Goal: Use online tool/utility: Utilize a website feature to perform a specific function

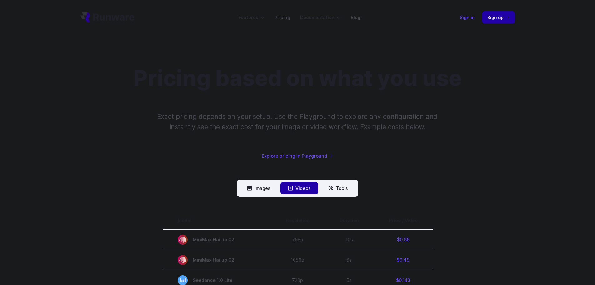
click at [469, 19] on link "Sign in" at bounding box center [467, 17] width 15 height 7
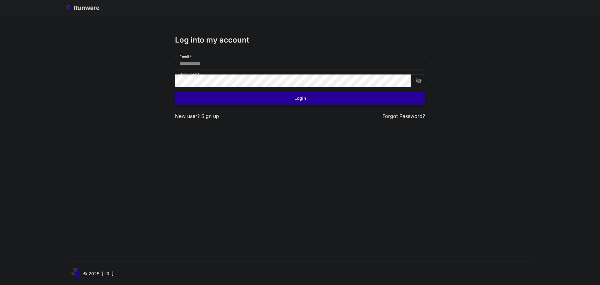
type input "**********"
click at [269, 94] on button "Login" at bounding box center [300, 98] width 250 height 13
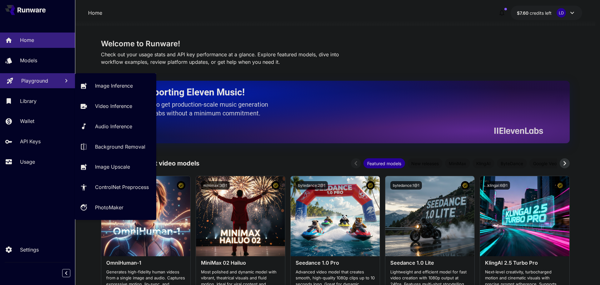
click at [42, 77] on p "Playground" at bounding box center [34, 80] width 27 height 7
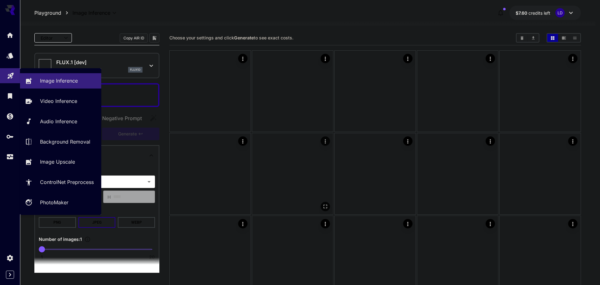
type input "**********"
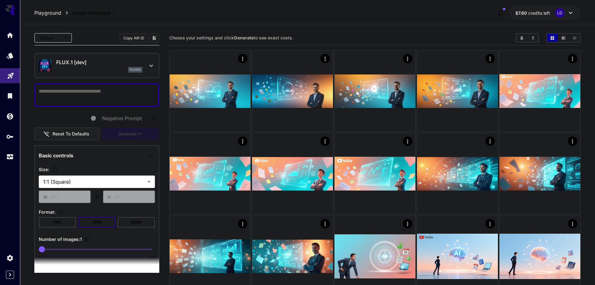
click at [62, 91] on textarea "Negative Prompt" at bounding box center [97, 94] width 116 height 15
paste textarea "**********"
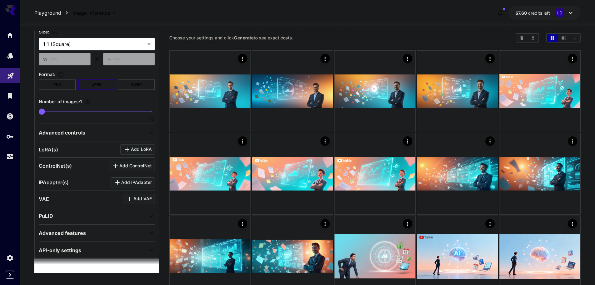
scroll to position [395, 0]
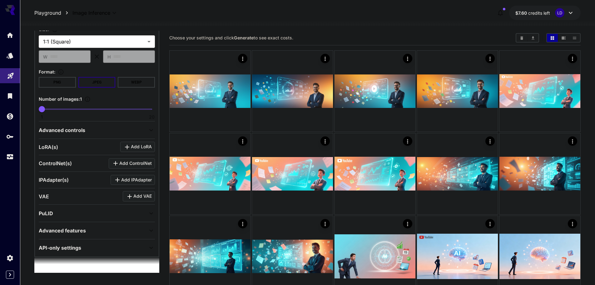
type textarea "**********"
click at [60, 108] on span "1 20 1" at bounding box center [97, 108] width 110 height 9
click at [71, 108] on span at bounding box center [97, 108] width 110 height 1
click at [60, 108] on span "1 20 6" at bounding box center [97, 108] width 110 height 9
type input "*"
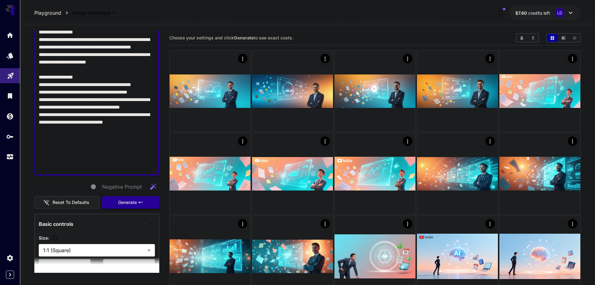
scroll to position [291, 0]
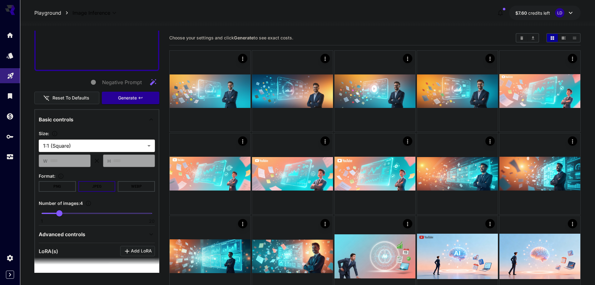
drag, startPoint x: 106, startPoint y: 137, endPoint x: 104, endPoint y: 141, distance: 3.9
click at [106, 137] on section "**********" at bounding box center [97, 140] width 116 height 22
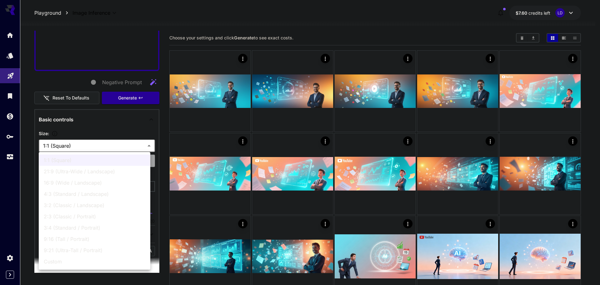
click at [84, 240] on span "9:16 (Tall / Portrait)" at bounding box center [95, 238] width 102 height 7
type input "**********"
type input "***"
type input "****"
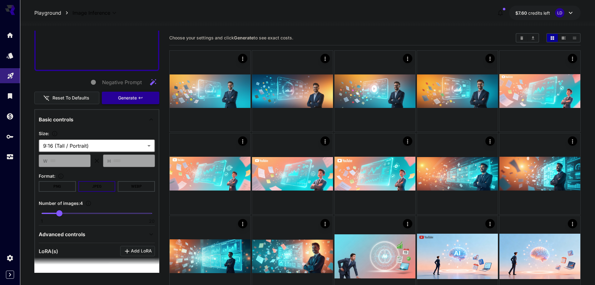
click at [131, 98] on span "Generate" at bounding box center [127, 98] width 19 height 8
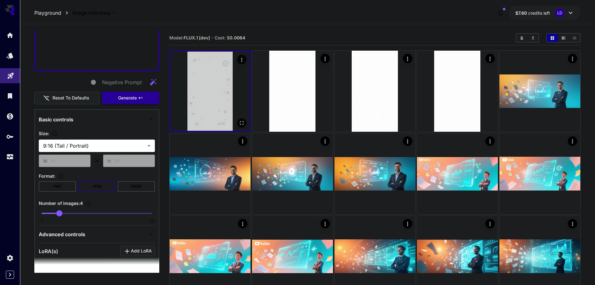
click at [198, 86] on img at bounding box center [210, 91] width 79 height 79
click at [241, 127] on button "Open in fullscreen" at bounding box center [241, 122] width 9 height 9
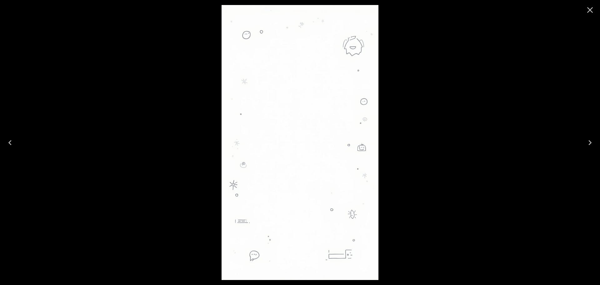
click at [588, 10] on icon "Close" at bounding box center [590, 10] width 10 height 10
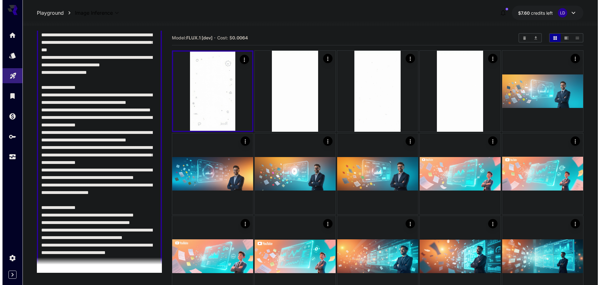
scroll to position [0, 0]
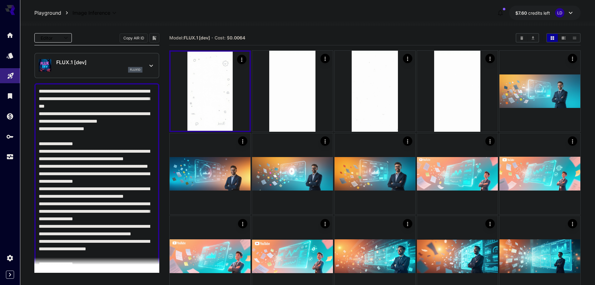
click at [103, 54] on div "FLUX.1 [dev] flux1d" at bounding box center [96, 65] width 125 height 25
click at [100, 76] on div "FLUX.1 [dev] flux1d" at bounding box center [96, 65] width 125 height 25
click at [109, 67] on div "flux1d" at bounding box center [99, 70] width 86 height 6
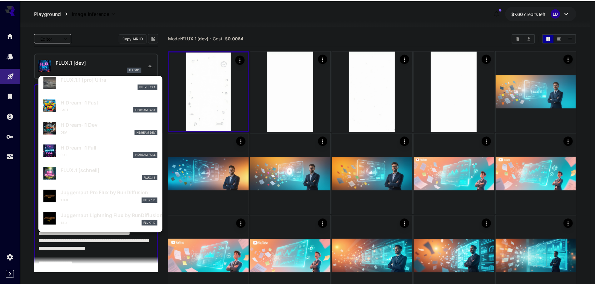
scroll to position [823, 0]
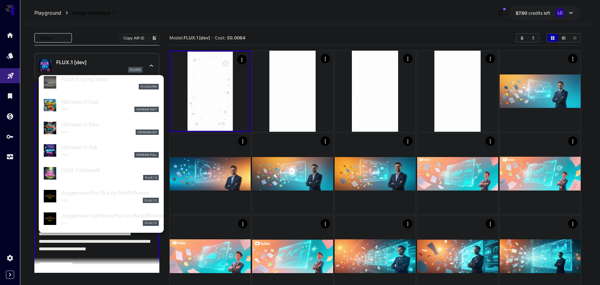
click at [114, 221] on div "1.1.0 FLUX.1 D" at bounding box center [109, 223] width 97 height 6
type input "*"
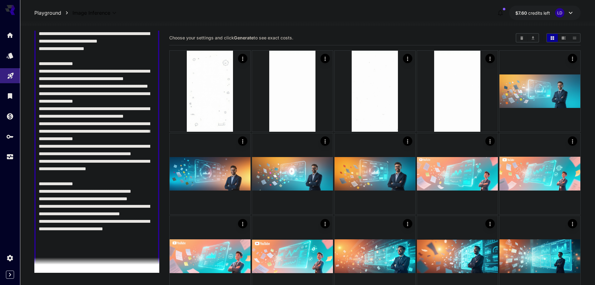
scroll to position [312, 0]
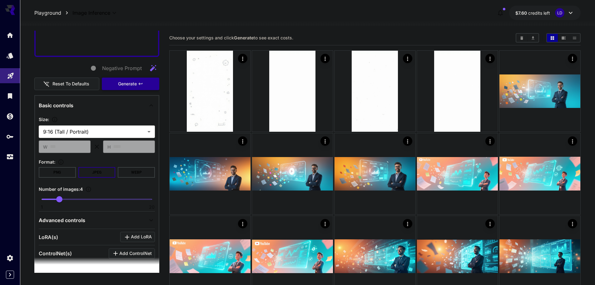
click at [122, 83] on span "Generate" at bounding box center [127, 84] width 19 height 8
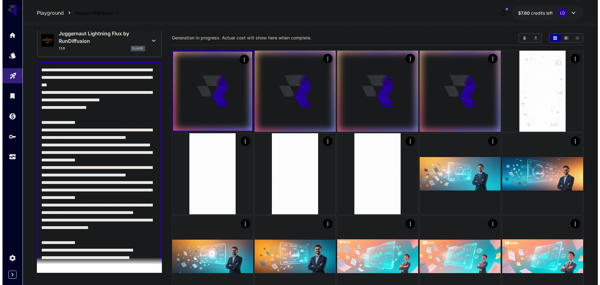
scroll to position [0, 0]
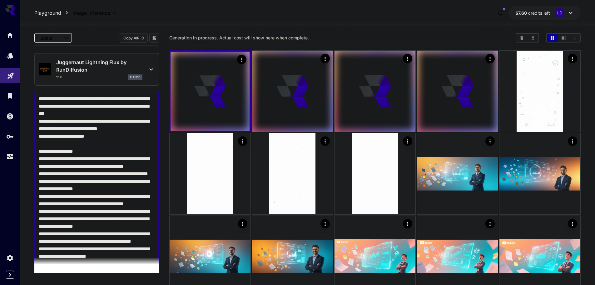
click at [117, 78] on div "1.1.0 flux1d" at bounding box center [99, 77] width 86 height 6
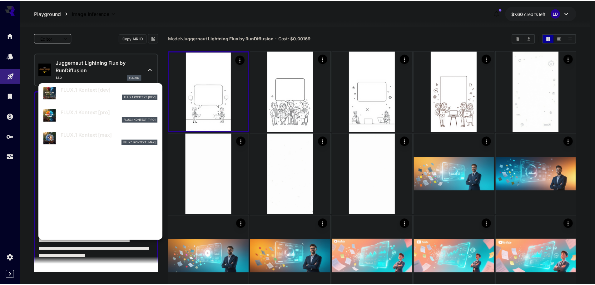
scroll to position [505, 0]
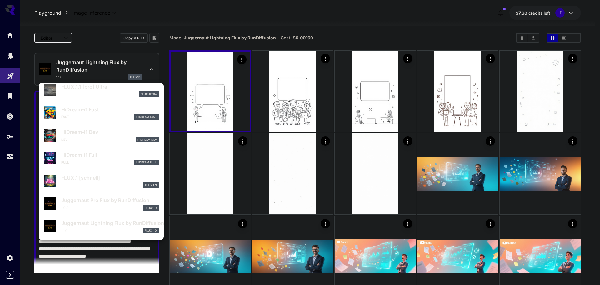
click at [102, 111] on p "HiDream-i1 Fast" at bounding box center [109, 109] width 97 height 7
type input "**"
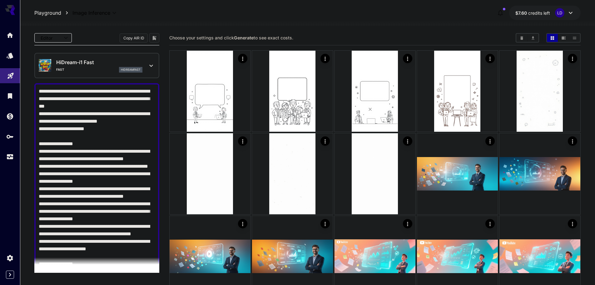
scroll to position [208, 0]
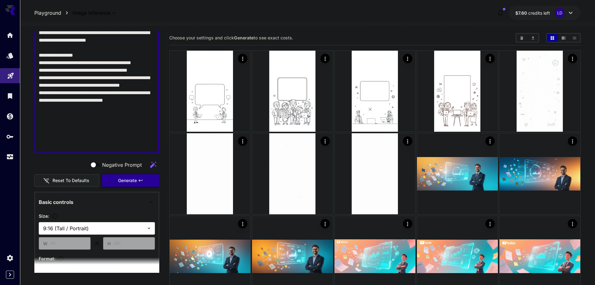
click at [132, 177] on span "Generate" at bounding box center [127, 181] width 19 height 8
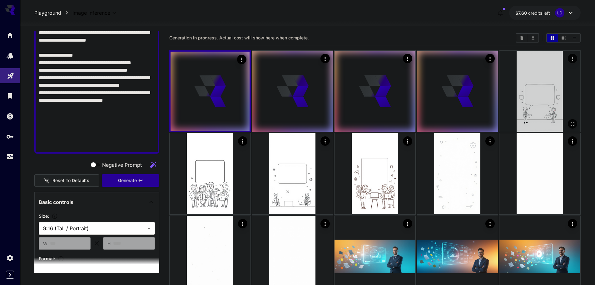
click at [548, 110] on img at bounding box center [540, 91] width 81 height 81
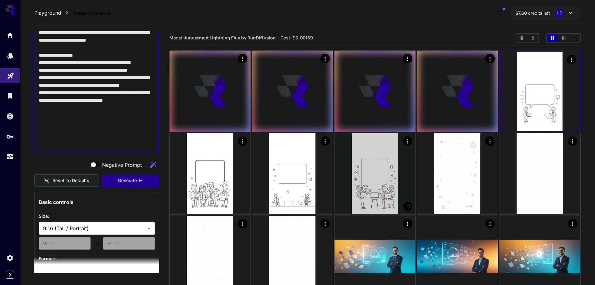
click at [361, 199] on img at bounding box center [375, 173] width 81 height 81
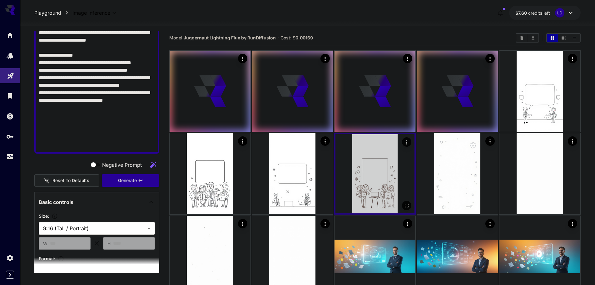
click at [407, 206] on icon "Open in fullscreen" at bounding box center [407, 205] width 6 height 6
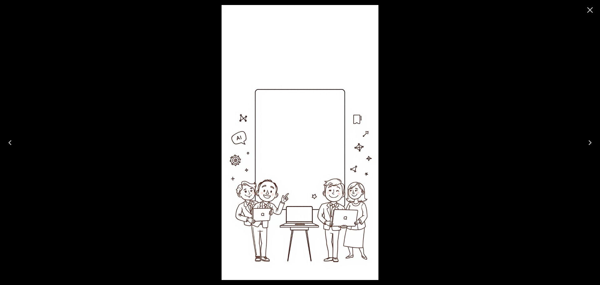
click at [587, 8] on icon "Close" at bounding box center [590, 10] width 10 height 10
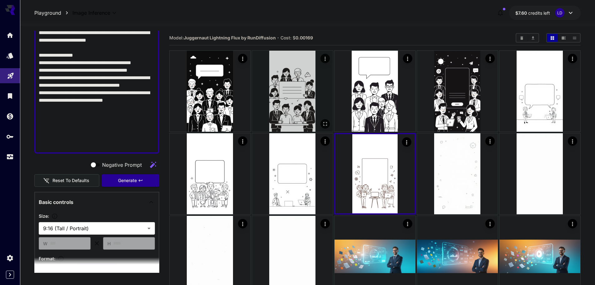
click at [316, 101] on img at bounding box center [292, 91] width 81 height 81
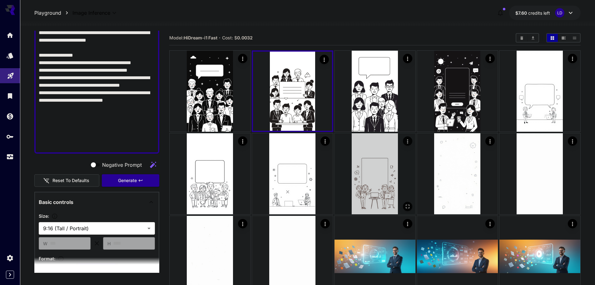
click at [371, 158] on img at bounding box center [375, 173] width 81 height 81
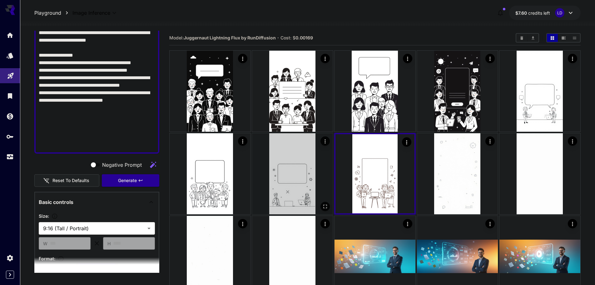
click at [301, 173] on img at bounding box center [292, 173] width 81 height 81
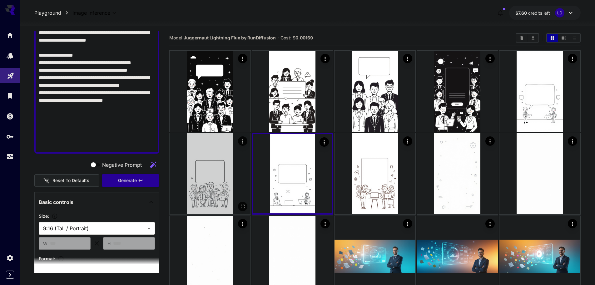
click at [230, 175] on img at bounding box center [210, 173] width 81 height 81
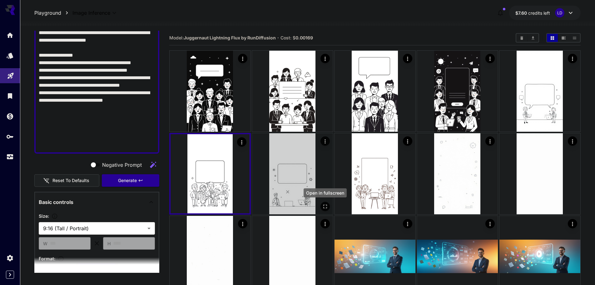
click at [326, 202] on button "Open in fullscreen" at bounding box center [325, 206] width 9 height 9
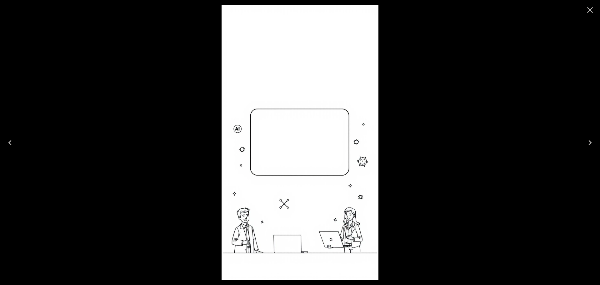
click at [593, 10] on icon "Close" at bounding box center [590, 10] width 10 height 10
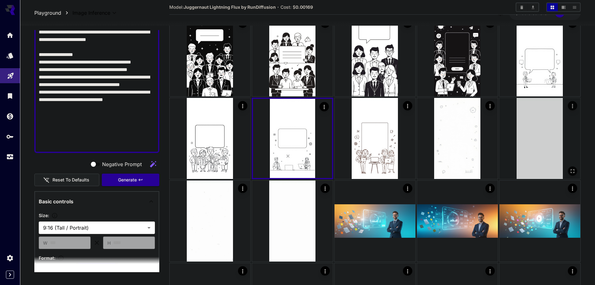
scroll to position [0, 0]
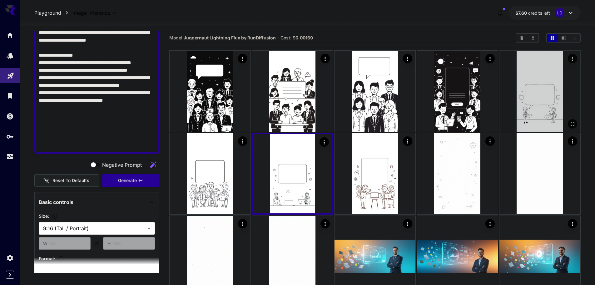
click at [552, 97] on img at bounding box center [540, 91] width 81 height 81
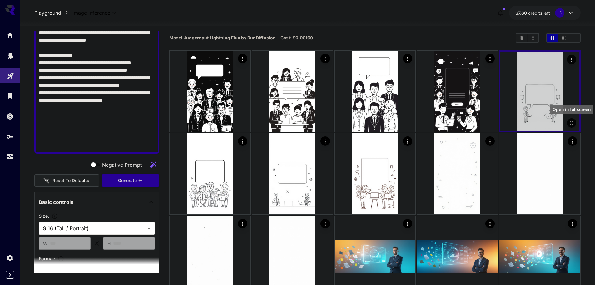
click at [570, 123] on icon "Open in fullscreen" at bounding box center [572, 123] width 6 height 6
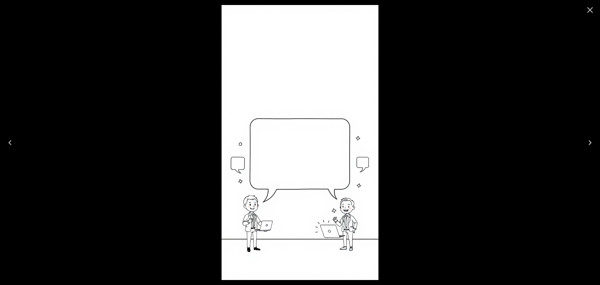
click at [592, 9] on icon "Close" at bounding box center [590, 10] width 10 height 10
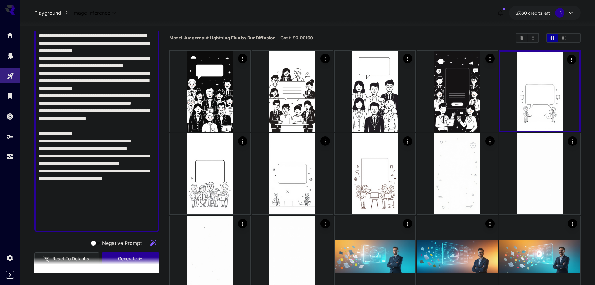
scroll to position [312, 0]
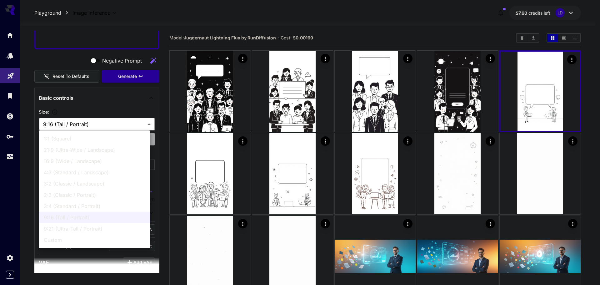
click at [97, 207] on span "3:4 (Standard / Portrait)" at bounding box center [95, 205] width 102 height 7
type input "**********"
type input "***"
type input "****"
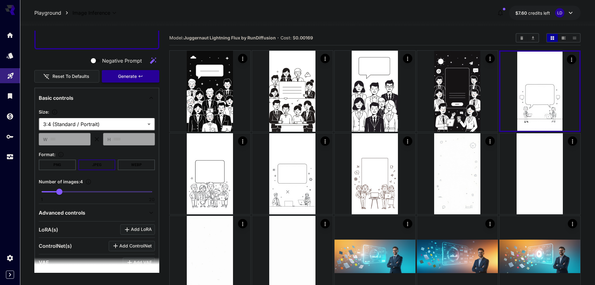
click at [134, 81] on button "Generate" at bounding box center [130, 76] width 57 height 13
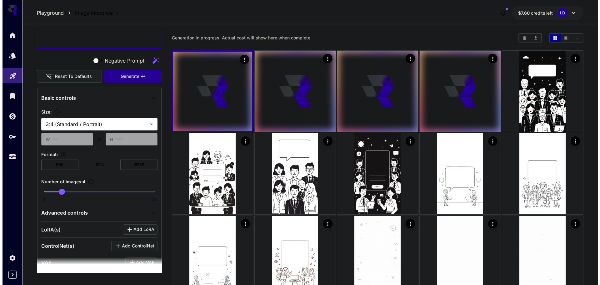
scroll to position [0, 0]
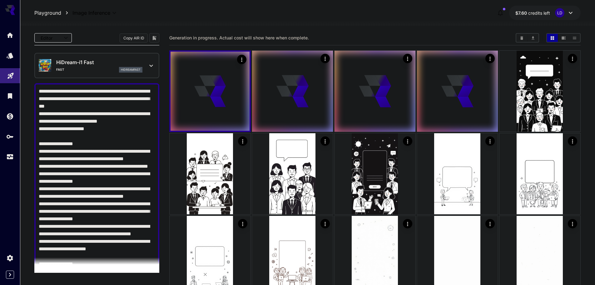
click at [122, 67] on div "HiDream-i1 Fast Fast hidreamfast" at bounding box center [99, 65] width 86 height 14
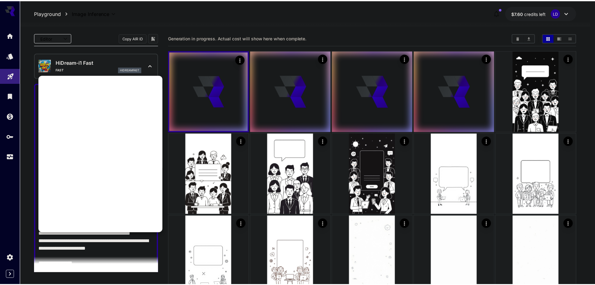
scroll to position [505, 0]
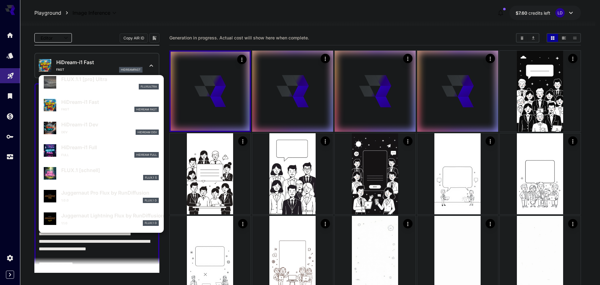
click at [107, 219] on p "Juggernaut Lightning Flux by RunDiffusion" at bounding box center [109, 215] width 97 height 7
type input "*"
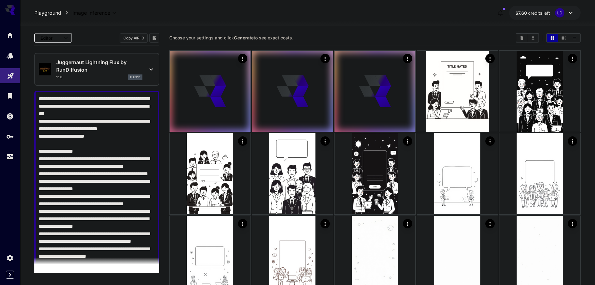
scroll to position [208, 0]
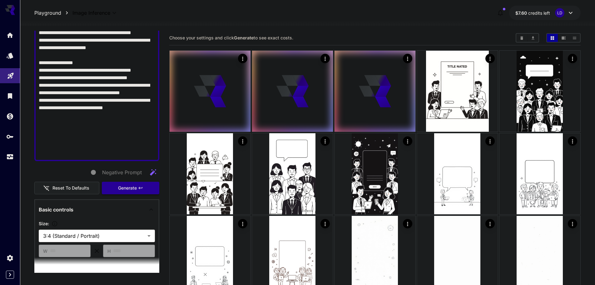
click at [120, 188] on span "Generate" at bounding box center [127, 188] width 19 height 8
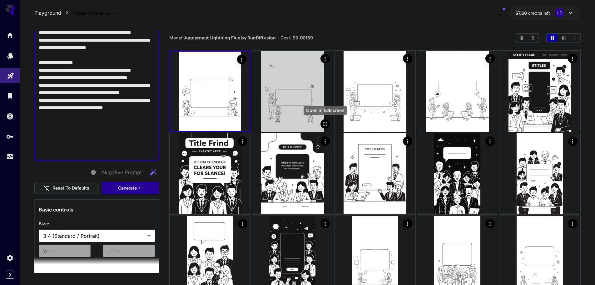
click at [322, 124] on icon "Open in fullscreen" at bounding box center [325, 124] width 6 height 6
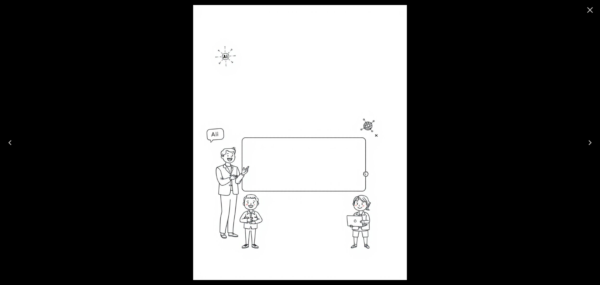
click at [477, 79] on div at bounding box center [300, 142] width 600 height 285
click at [588, 10] on icon "Close" at bounding box center [590, 10] width 10 height 10
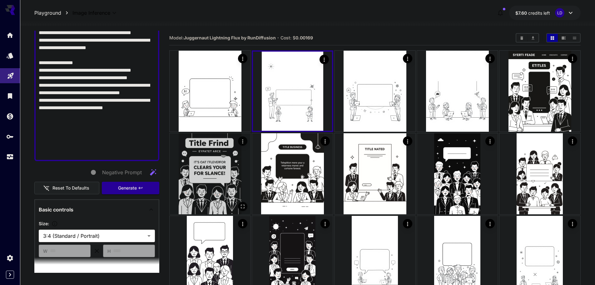
click at [228, 200] on img at bounding box center [210, 173] width 81 height 81
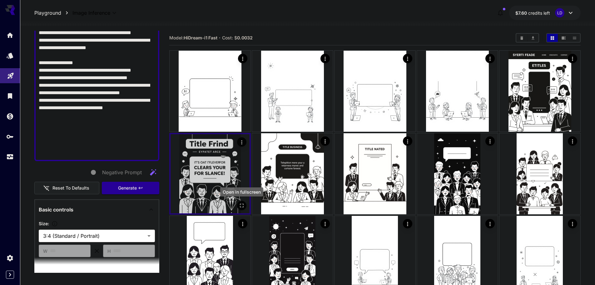
click at [241, 207] on icon "Open in fullscreen" at bounding box center [242, 205] width 6 height 6
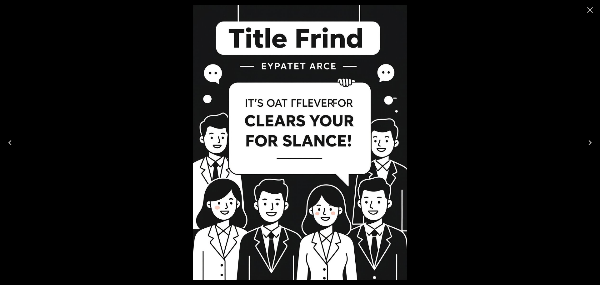
click at [590, 10] on icon "Close" at bounding box center [590, 10] width 6 height 6
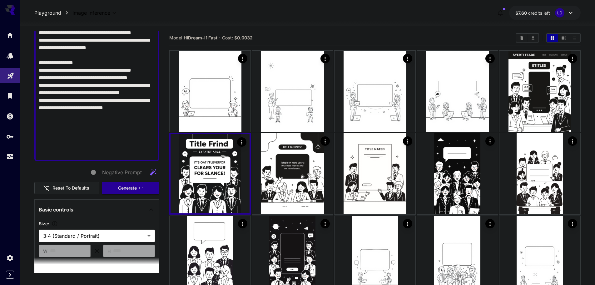
click at [90, 113] on textarea "Negative Prompt" at bounding box center [95, 22] width 112 height 270
paste textarea "**********"
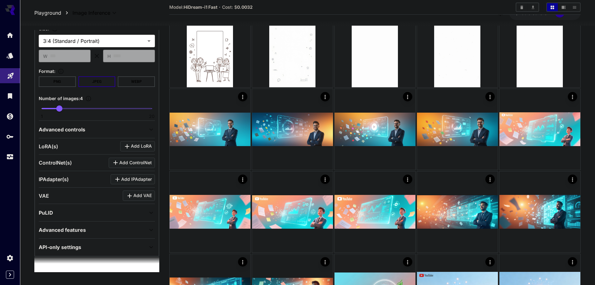
scroll to position [269, 0]
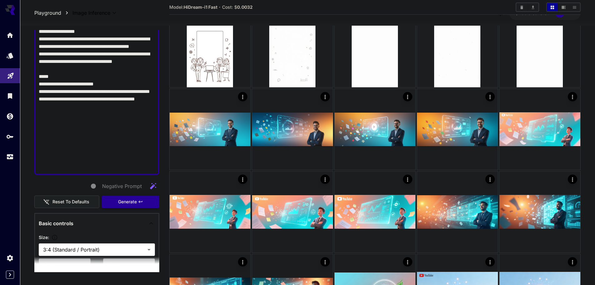
type textarea "**********"
click at [131, 207] on button "Generate" at bounding box center [130, 201] width 57 height 13
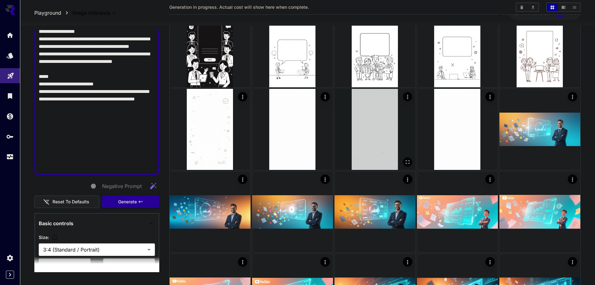
scroll to position [0, 0]
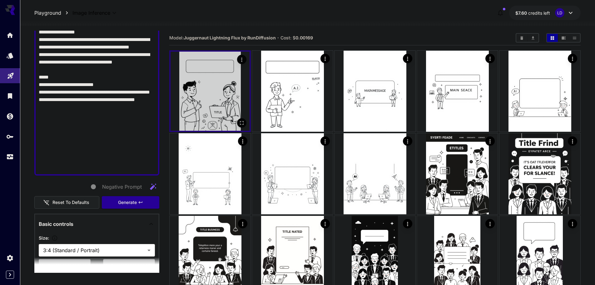
click at [211, 105] on img at bounding box center [210, 91] width 79 height 79
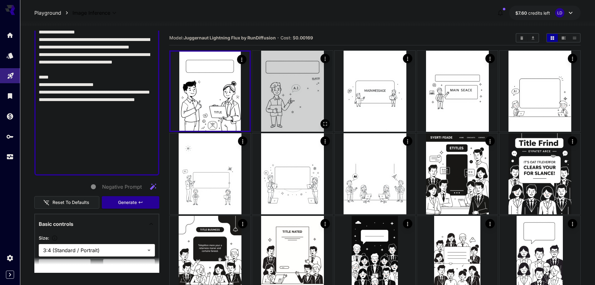
click at [316, 98] on img at bounding box center [292, 91] width 81 height 81
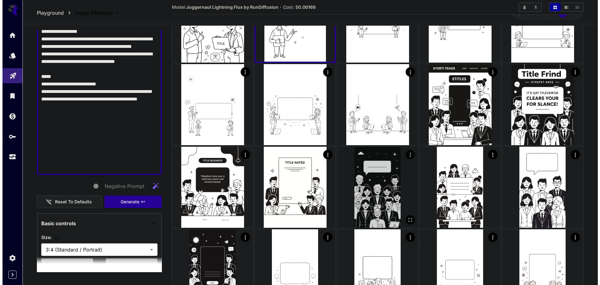
scroll to position [104, 0]
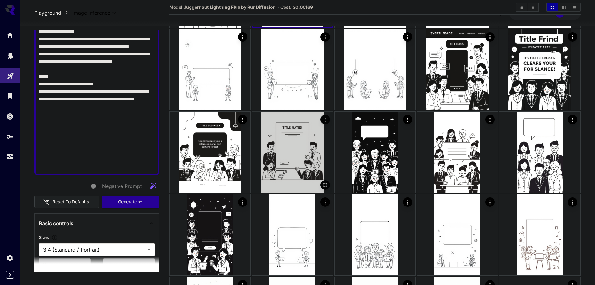
click at [323, 186] on icon "Open in fullscreen" at bounding box center [325, 185] width 6 height 6
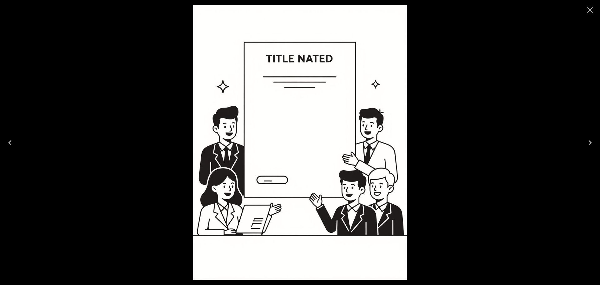
scroll to position [269, 0]
drag, startPoint x: 568, startPoint y: 143, endPoint x: 560, endPoint y: 124, distance: 21.2
click at [568, 143] on div at bounding box center [300, 142] width 600 height 285
click at [587, 13] on icon "Close" at bounding box center [590, 10] width 10 height 10
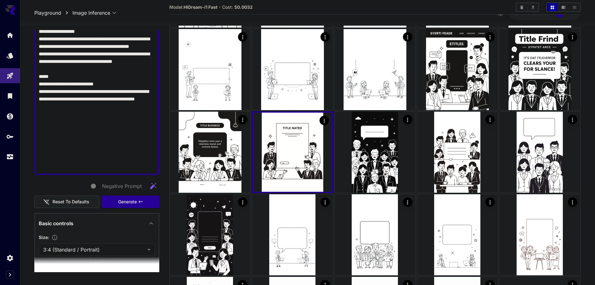
paste textarea "**********"
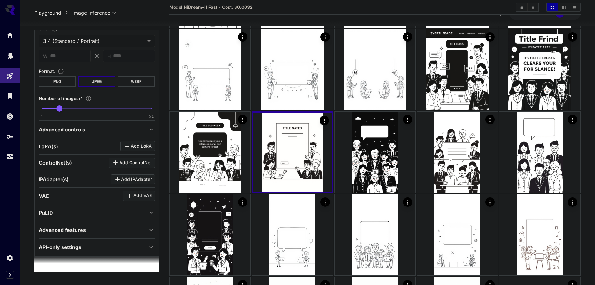
scroll to position [193, 0]
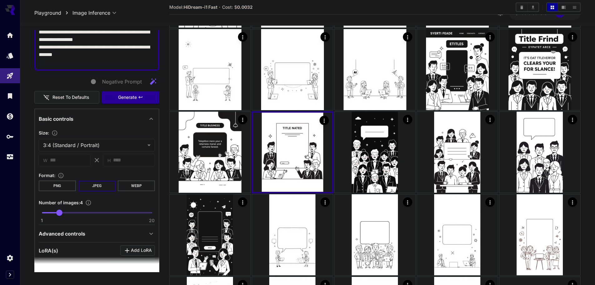
click at [139, 97] on icon "button" at bounding box center [141, 97] width 4 height 2
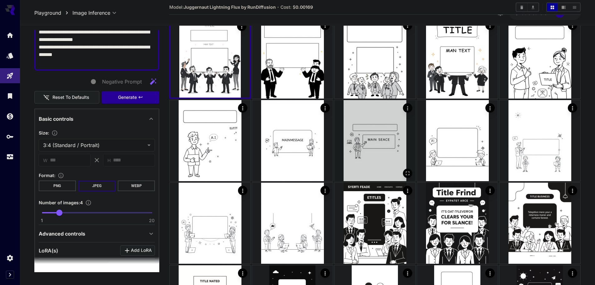
scroll to position [0, 0]
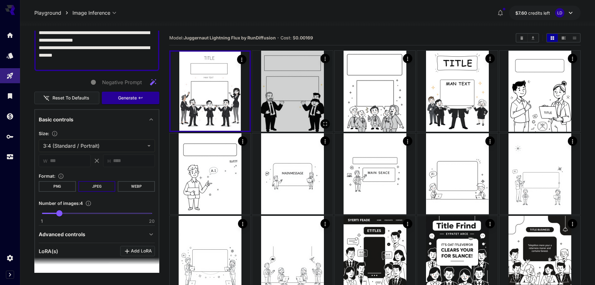
click at [324, 124] on icon "Open in fullscreen" at bounding box center [325, 124] width 6 height 6
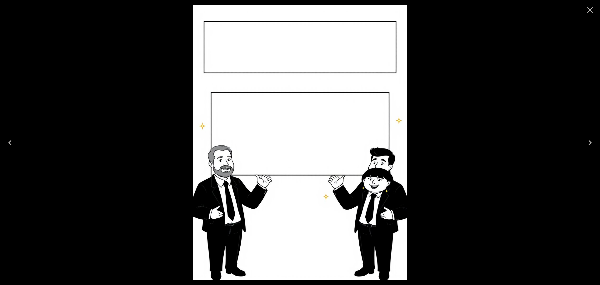
click at [588, 140] on icon "Next" at bounding box center [590, 142] width 10 height 10
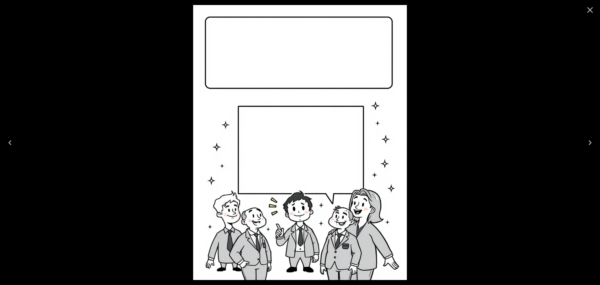
click at [589, 140] on icon "Next" at bounding box center [589, 142] width 3 height 5
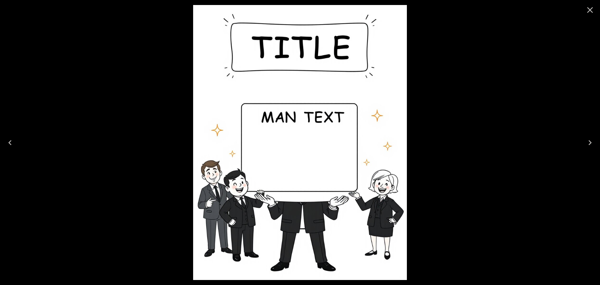
click at [589, 140] on icon "Next" at bounding box center [590, 142] width 10 height 10
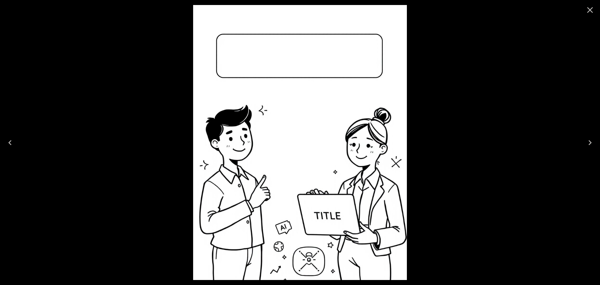
click at [589, 140] on icon "Next" at bounding box center [590, 142] width 10 height 10
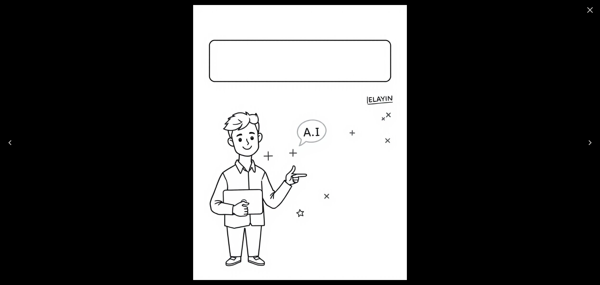
click at [588, 140] on icon "Next" at bounding box center [590, 142] width 10 height 10
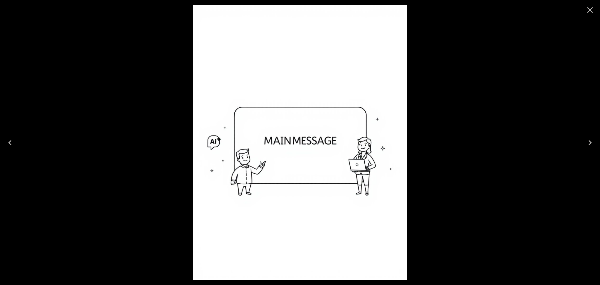
click at [588, 12] on icon "Close" at bounding box center [590, 10] width 6 height 6
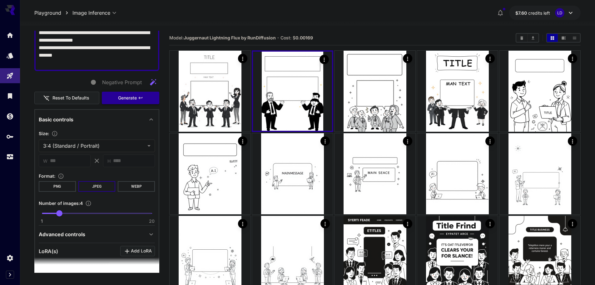
drag, startPoint x: 134, startPoint y: 87, endPoint x: 133, endPoint y: 95, distance: 7.7
click at [134, 91] on div "Negative Prompt Reset to defaults Generate" at bounding box center [96, 90] width 125 height 28
click at [133, 95] on span "Generate" at bounding box center [127, 98] width 19 height 8
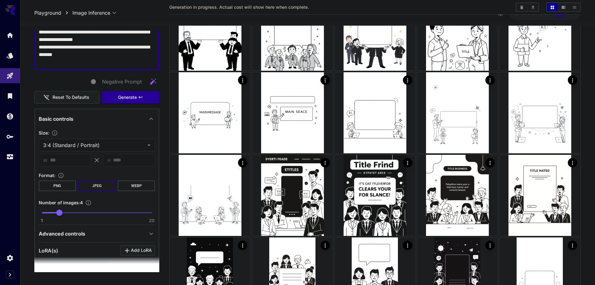
scroll to position [208, 0]
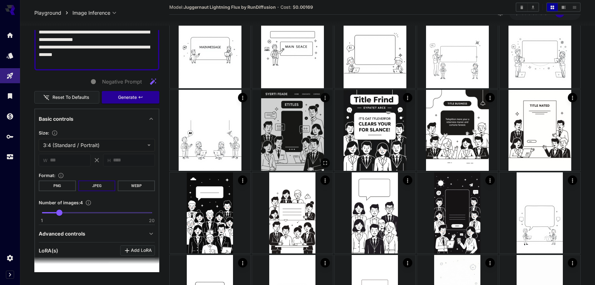
click at [301, 150] on img at bounding box center [292, 130] width 81 height 81
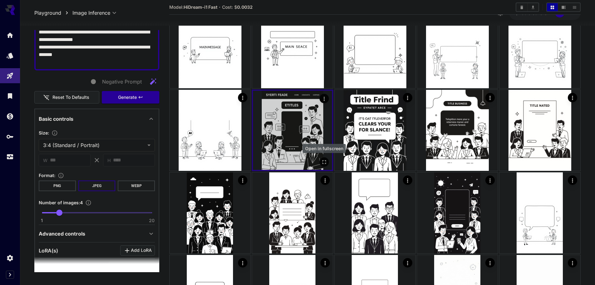
click at [321, 164] on icon "Open in fullscreen" at bounding box center [324, 162] width 6 height 6
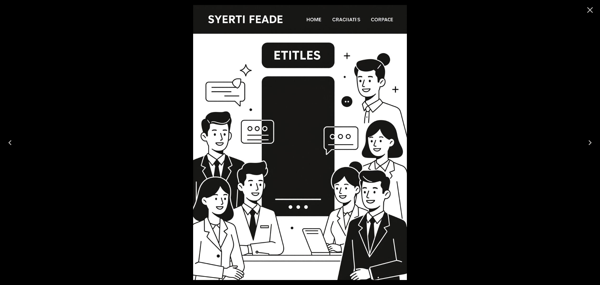
click at [591, 12] on icon "Close" at bounding box center [590, 10] width 10 height 10
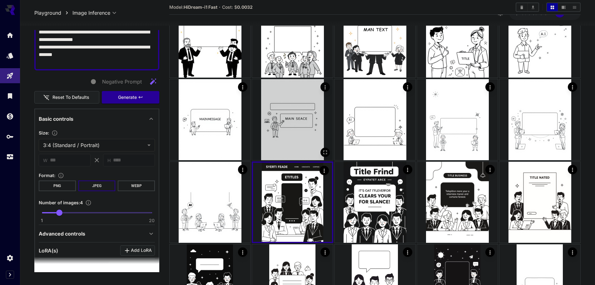
scroll to position [104, 0]
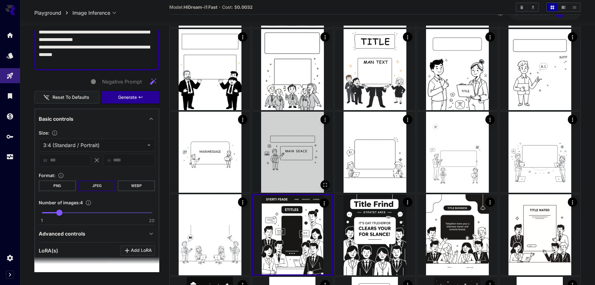
click at [287, 157] on img at bounding box center [292, 152] width 81 height 81
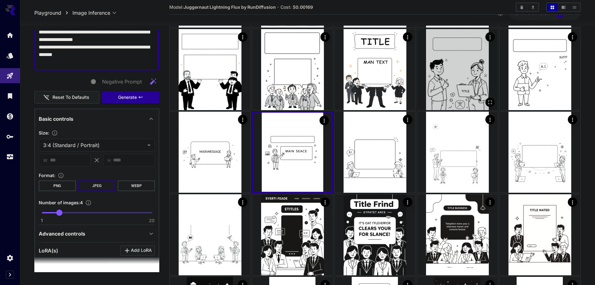
click at [434, 88] on img at bounding box center [457, 69] width 81 height 81
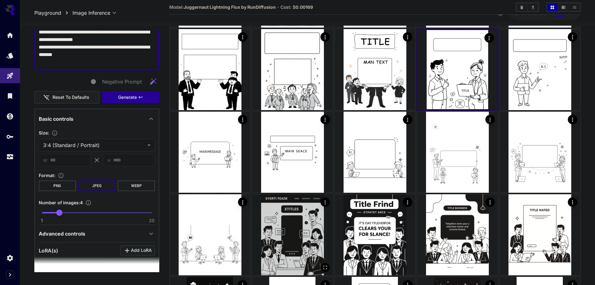
click at [275, 235] on img at bounding box center [292, 234] width 81 height 81
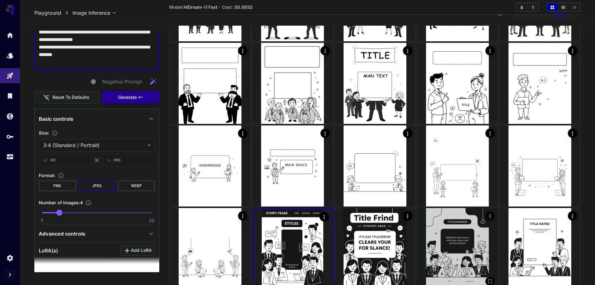
scroll to position [208, 0]
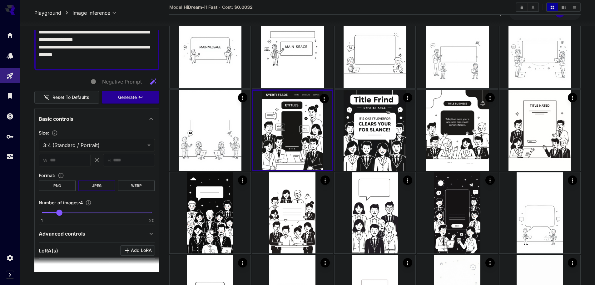
click at [87, 70] on div "**********" at bounding box center [96, 99] width 125 height 524
paste textarea "**********"
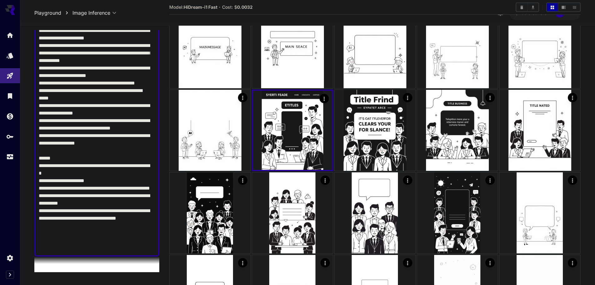
scroll to position [217, 0]
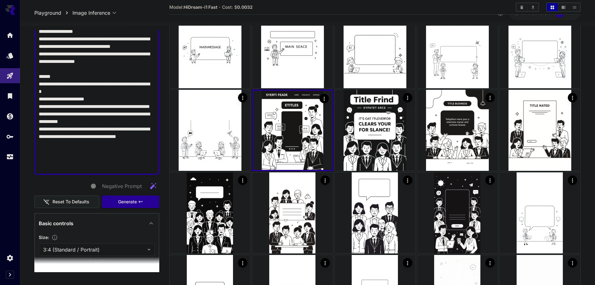
click at [132, 144] on textarea "Negative Prompt" at bounding box center [95, 24] width 112 height 292
paste textarea
type textarea "**********"
click at [131, 202] on span "Generate" at bounding box center [127, 202] width 19 height 8
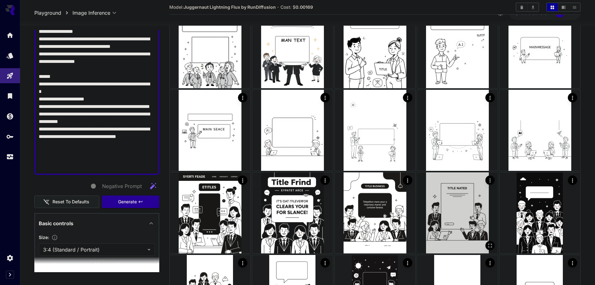
scroll to position [0, 0]
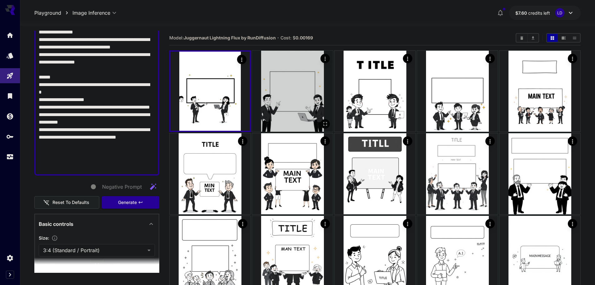
click at [297, 100] on img at bounding box center [292, 91] width 81 height 81
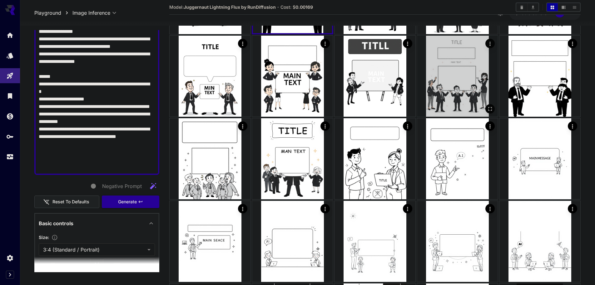
scroll to position [208, 0]
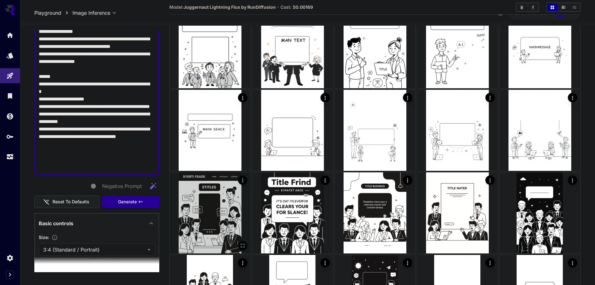
click at [213, 221] on img at bounding box center [210, 212] width 81 height 81
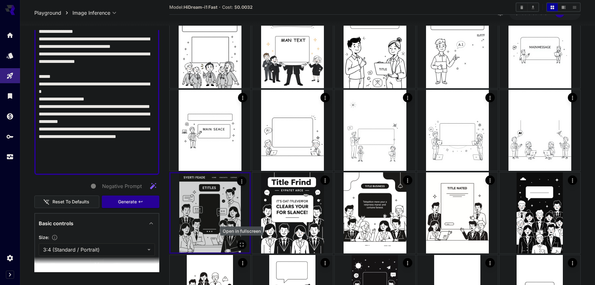
click at [244, 246] on icon "Open in fullscreen" at bounding box center [242, 244] width 6 height 6
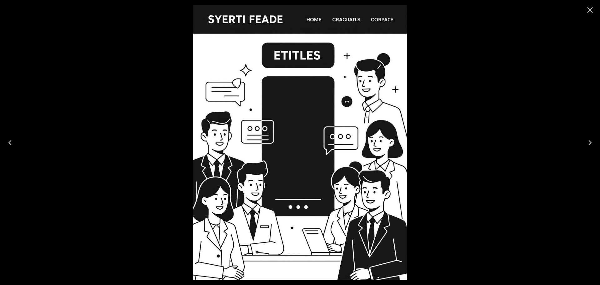
click at [592, 9] on icon "Close" at bounding box center [590, 10] width 10 height 10
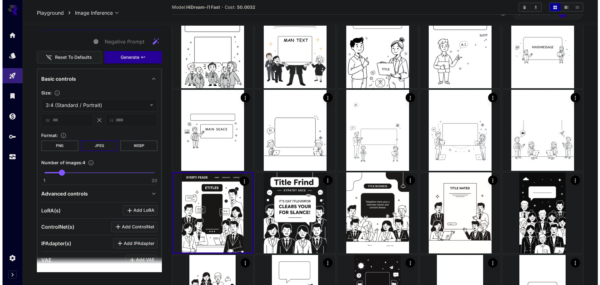
scroll to position [425, 0]
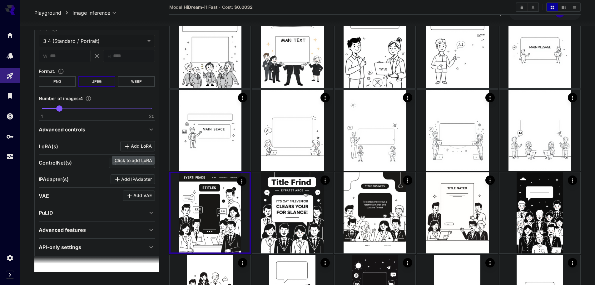
click at [139, 144] on span "Add LoRA" at bounding box center [141, 146] width 21 height 8
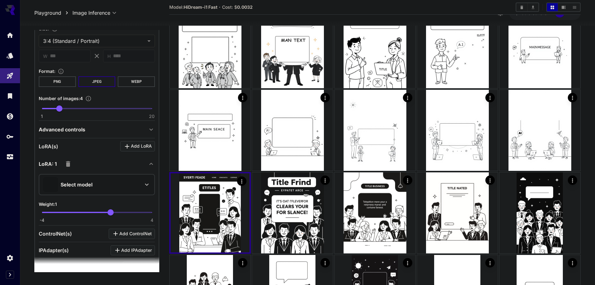
click at [99, 181] on div "Select model" at bounding box center [91, 184] width 97 height 15
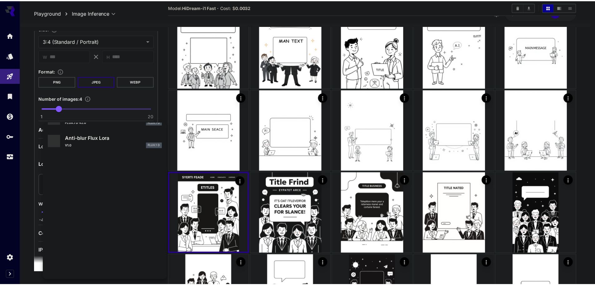
scroll to position [118, 0]
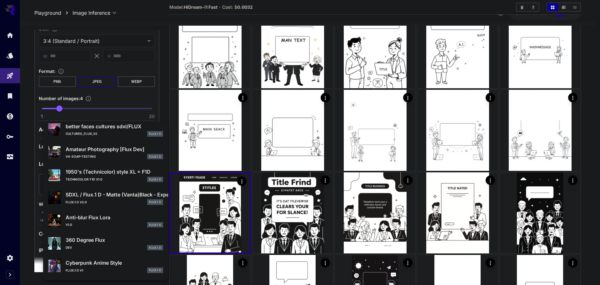
click at [145, 98] on div at bounding box center [300, 142] width 600 height 285
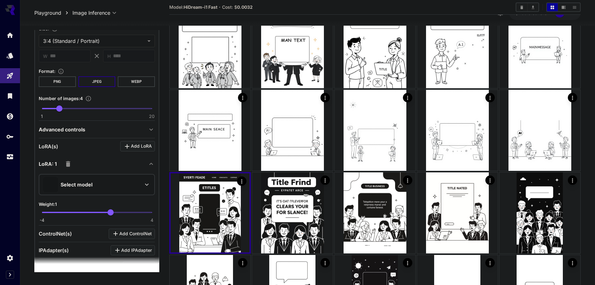
click at [69, 165] on icon "button" at bounding box center [68, 164] width 4 height 6
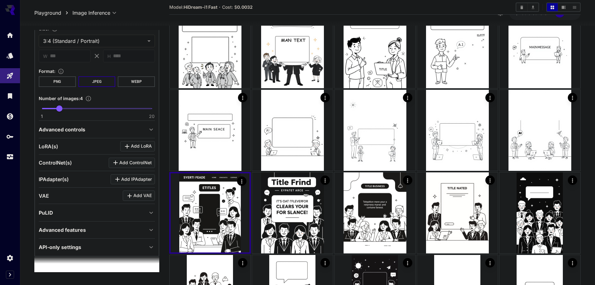
click at [134, 230] on div "Advanced features" at bounding box center [93, 229] width 109 height 7
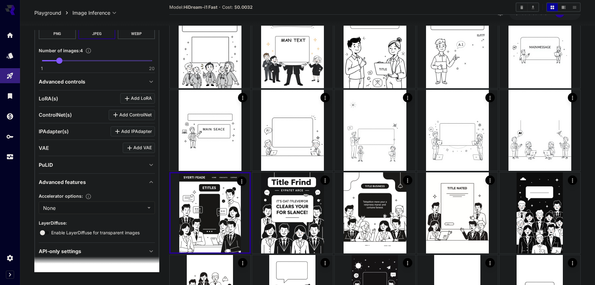
scroll to position [476, 0]
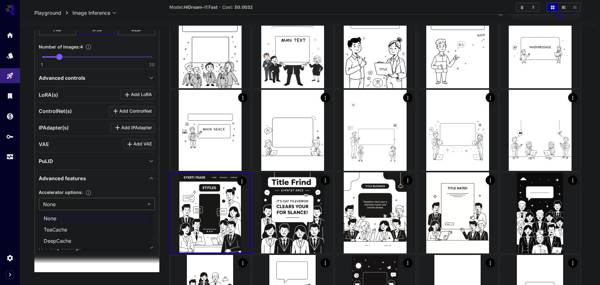
click at [138, 192] on div at bounding box center [300, 142] width 600 height 285
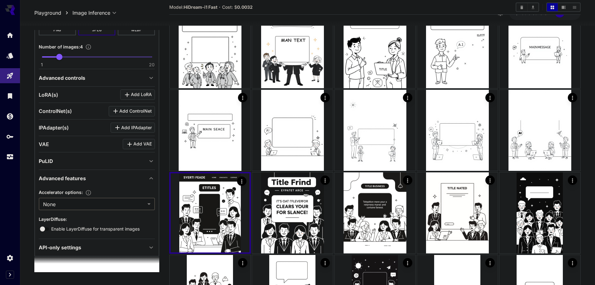
scroll to position [416, 0]
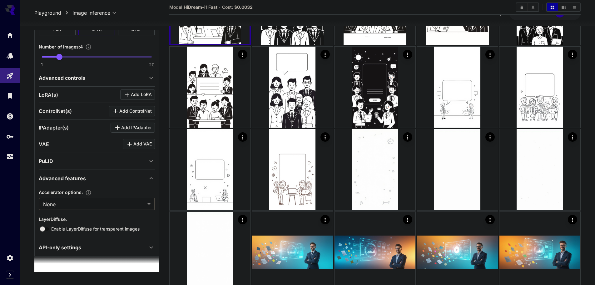
click at [128, 249] on div "API-only settings" at bounding box center [93, 246] width 109 height 7
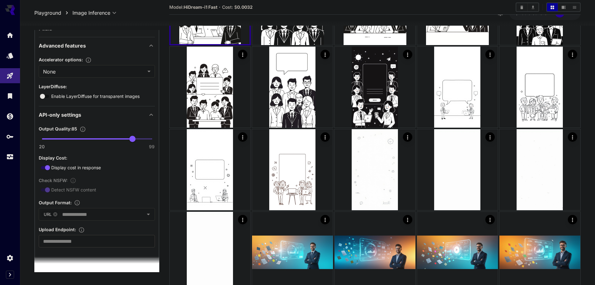
scroll to position [612, 0]
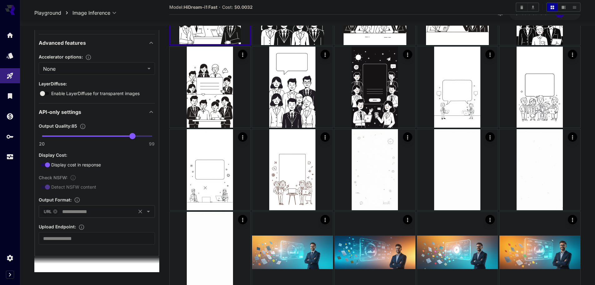
click at [110, 213] on input "text" at bounding box center [97, 211] width 75 height 9
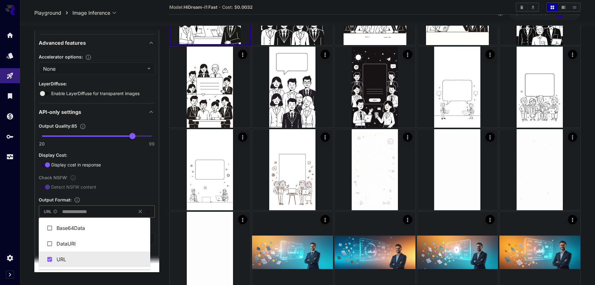
click at [110, 212] on input "text" at bounding box center [97, 211] width 75 height 9
click at [88, 213] on input "text" at bounding box center [97, 211] width 75 height 9
click at [88, 212] on input "text" at bounding box center [97, 211] width 75 height 9
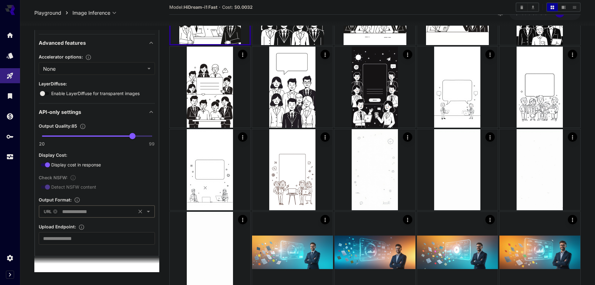
click at [99, 240] on input "text" at bounding box center [97, 238] width 116 height 12
click at [99, 239] on input "text" at bounding box center [97, 238] width 116 height 12
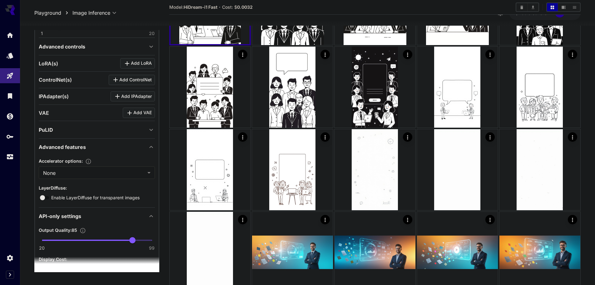
scroll to position [403, 0]
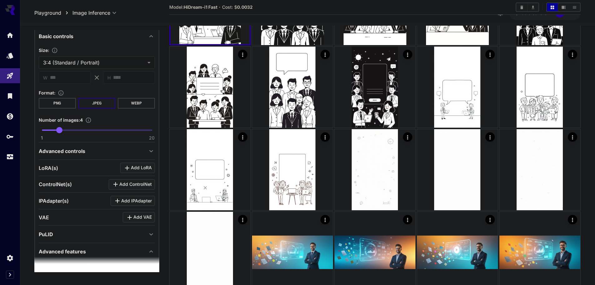
click at [147, 234] on icon at bounding box center [150, 233] width 7 height 7
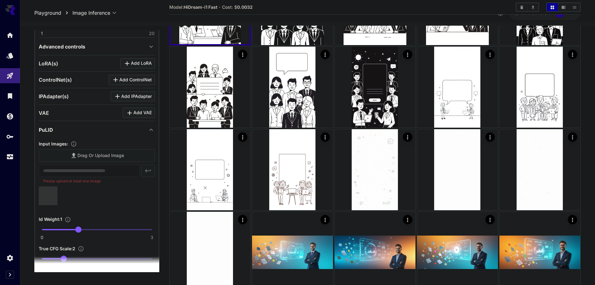
type input "**********"
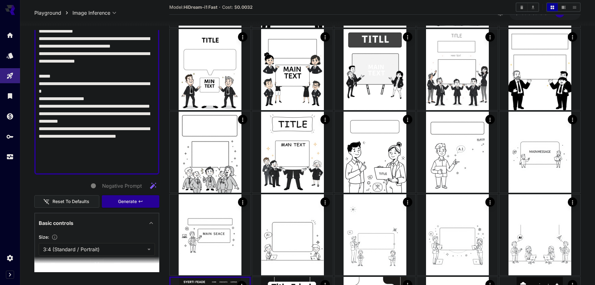
scroll to position [312, 0]
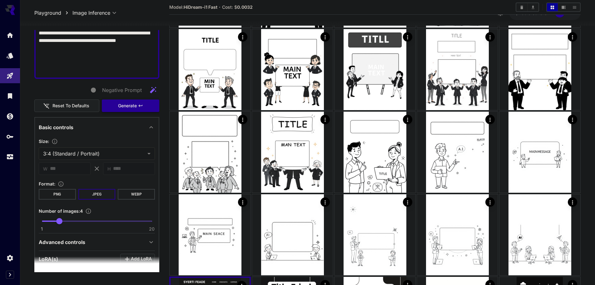
click at [125, 105] on span "Generate" at bounding box center [127, 106] width 19 height 8
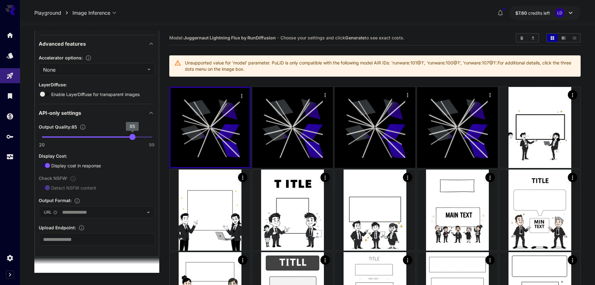
scroll to position [532, 0]
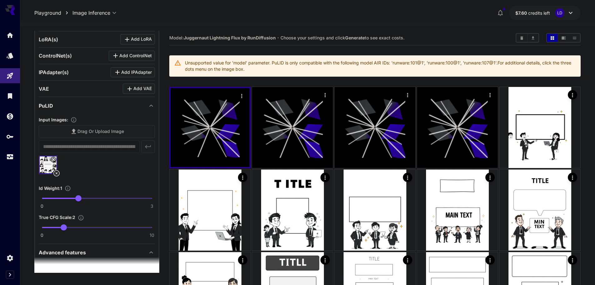
click at [58, 175] on icon at bounding box center [56, 173] width 6 height 6
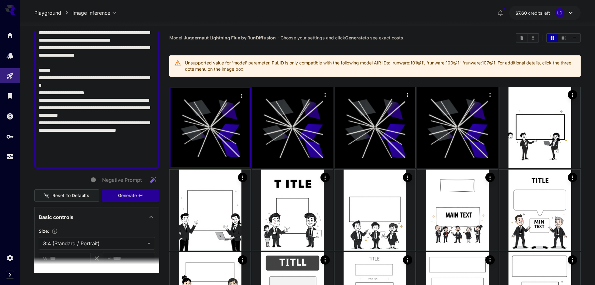
scroll to position [220, 0]
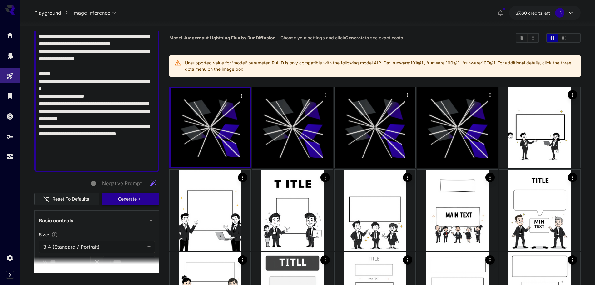
click at [132, 202] on span "Generate" at bounding box center [127, 199] width 19 height 8
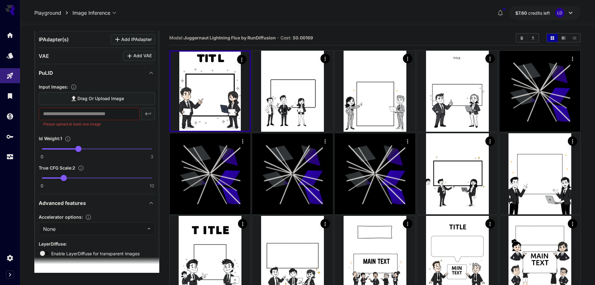
scroll to position [532, 0]
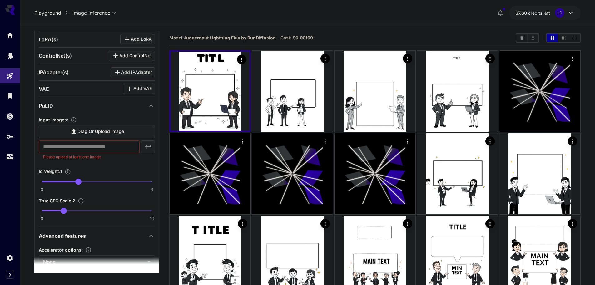
click at [125, 133] on label "Drag or upload image" at bounding box center [97, 131] width 116 height 13
click at [0, 0] on input "Drag or upload image" at bounding box center [0, 0] width 0 height 0
click at [100, 132] on span "Drag or upload image" at bounding box center [100, 131] width 47 height 8
click at [0, 0] on input "Drag or upload image" at bounding box center [0, 0] width 0 height 0
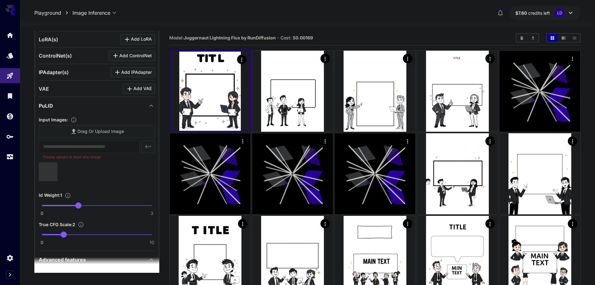
type input "**********"
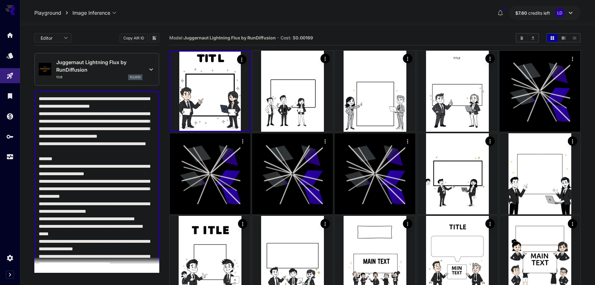
scroll to position [312, 0]
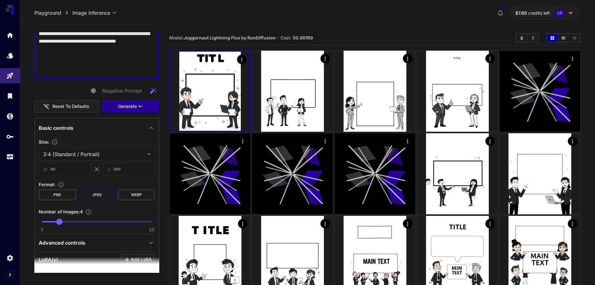
click at [136, 110] on button "Generate" at bounding box center [130, 106] width 57 height 13
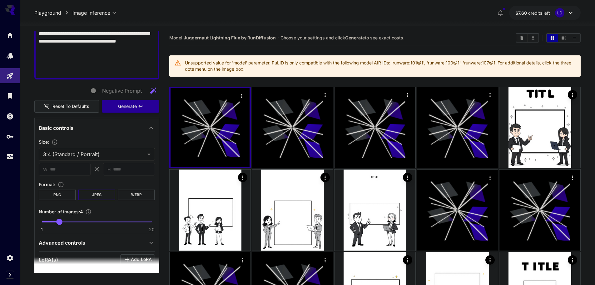
click at [248, 76] on div "Unsupported value for 'model' parameter. PuLID is only compatible with the foll…" at bounding box center [374, 65] width 411 height 21
click at [237, 71] on div "Unsupported value for 'model' parameter. PuLID is only compatible with the foll…" at bounding box center [380, 65] width 391 height 17
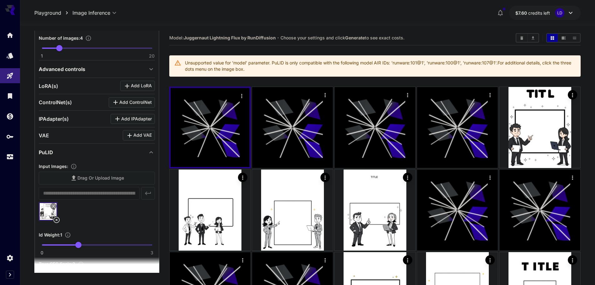
scroll to position [521, 0]
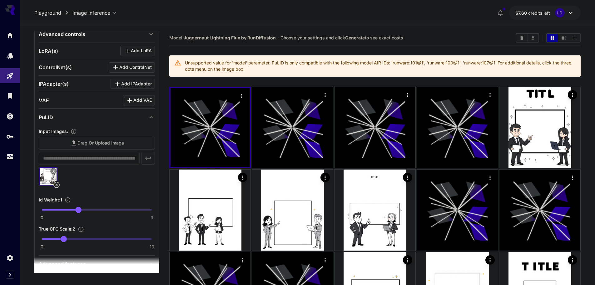
click at [56, 186] on icon at bounding box center [56, 184] width 7 height 7
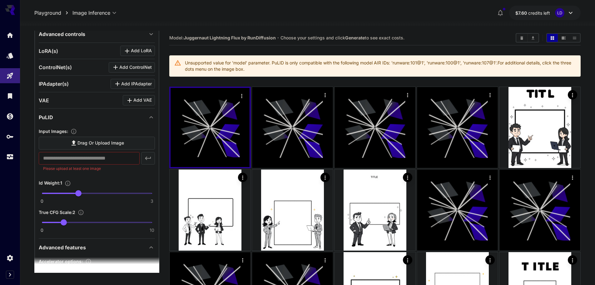
click at [152, 121] on div "**********" at bounding box center [96, 184] width 125 height 551
click at [147, 120] on icon at bounding box center [150, 116] width 7 height 7
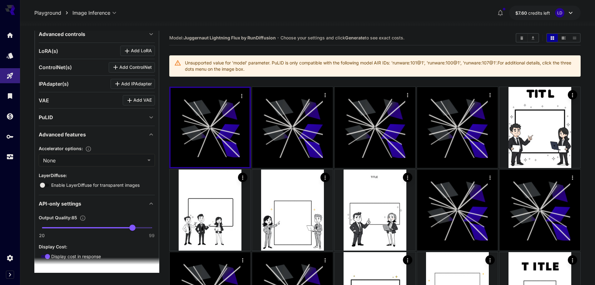
click at [150, 131] on icon at bounding box center [150, 134] width 7 height 7
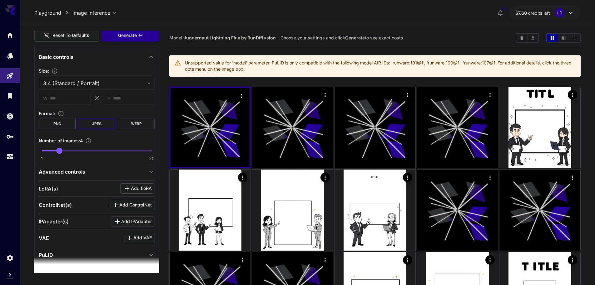
scroll to position [416, 0]
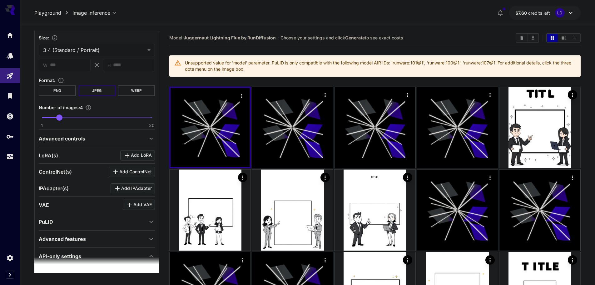
click at [147, 140] on icon at bounding box center [150, 138] width 7 height 7
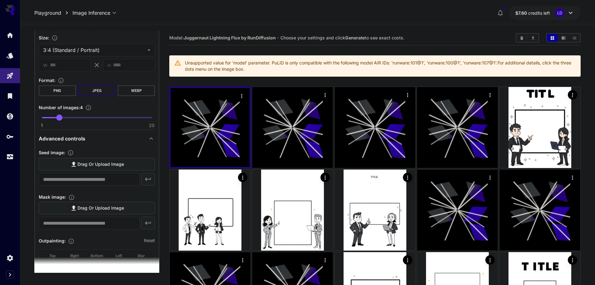
click at [118, 166] on span "Drag or upload image" at bounding box center [100, 164] width 47 height 8
click at [0, 0] on input "Drag or upload image" at bounding box center [0, 0] width 0 height 0
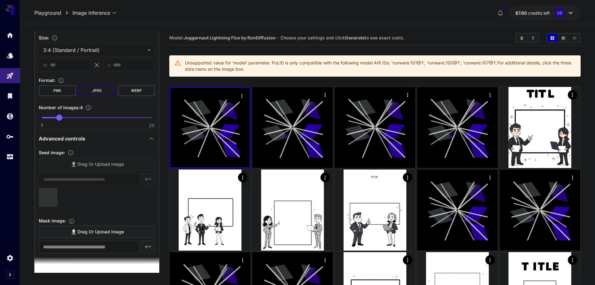
type input "**********"
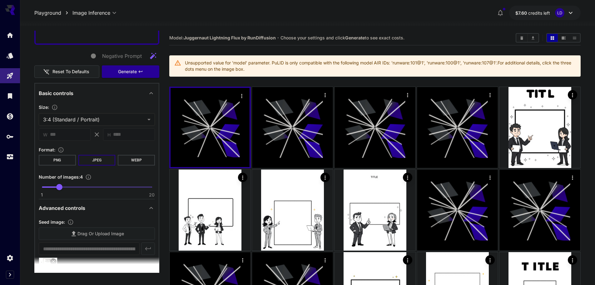
scroll to position [312, 0]
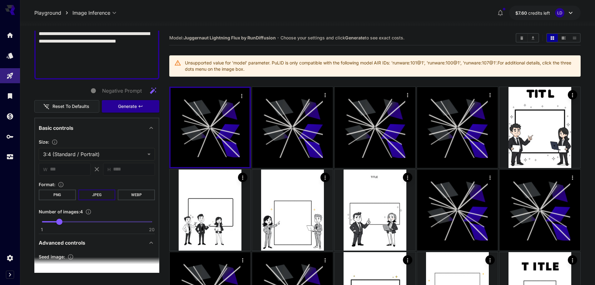
click at [134, 108] on button "Generate" at bounding box center [130, 106] width 57 height 13
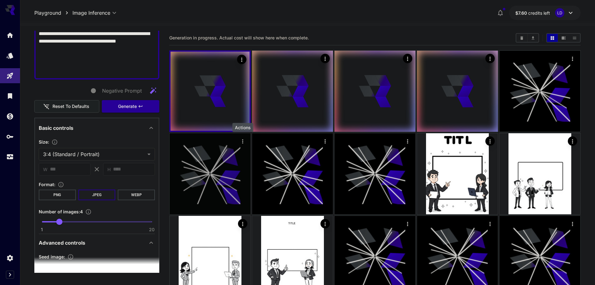
click at [243, 142] on icon "Actions" at bounding box center [243, 141] width 6 height 6
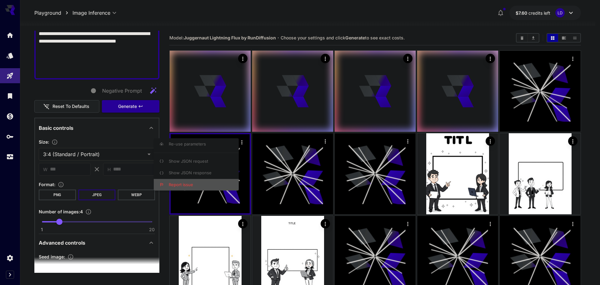
click at [188, 184] on span "Report issue" at bounding box center [181, 184] width 24 height 5
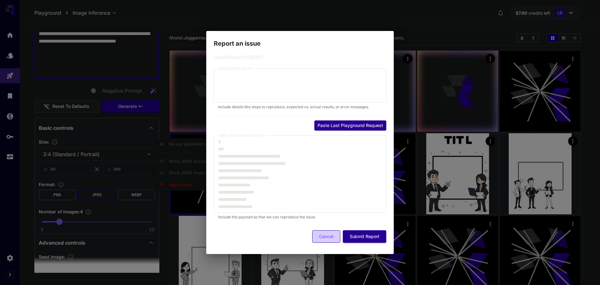
click at [326, 239] on button "Cancel" at bounding box center [326, 236] width 28 height 13
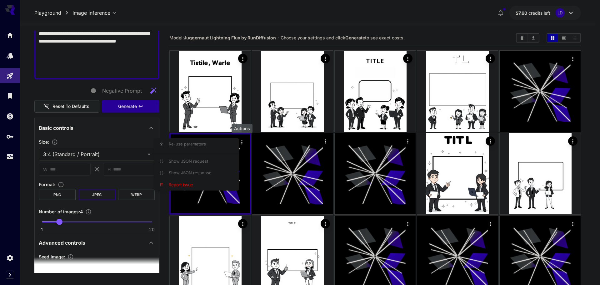
click at [268, 12] on div at bounding box center [300, 142] width 600 height 285
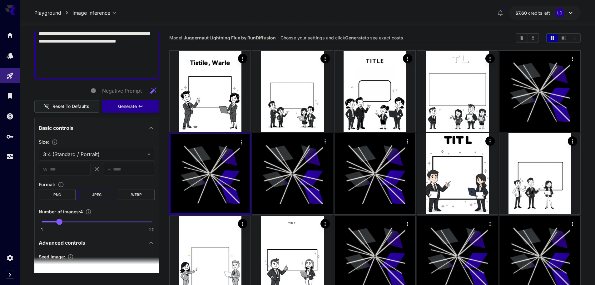
scroll to position [416, 0]
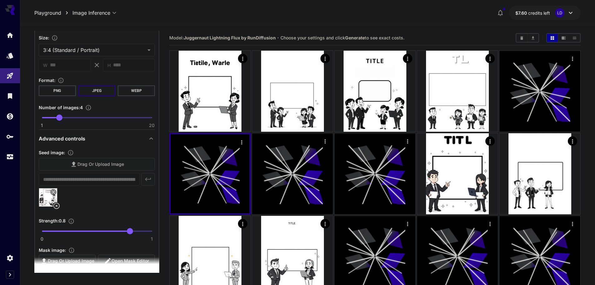
drag, startPoint x: 58, startPoint y: 208, endPoint x: 167, endPoint y: 218, distance: 109.8
click at [58, 208] on icon at bounding box center [56, 205] width 6 height 6
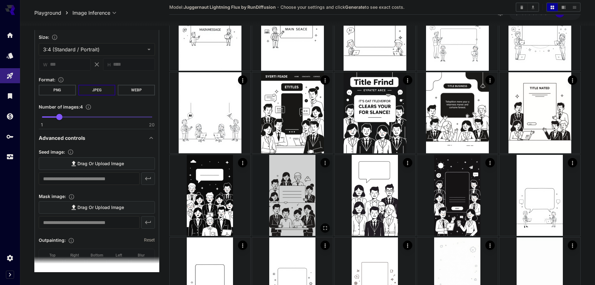
scroll to position [521, 0]
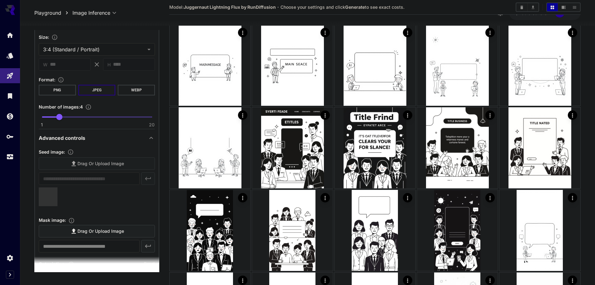
type input "**********"
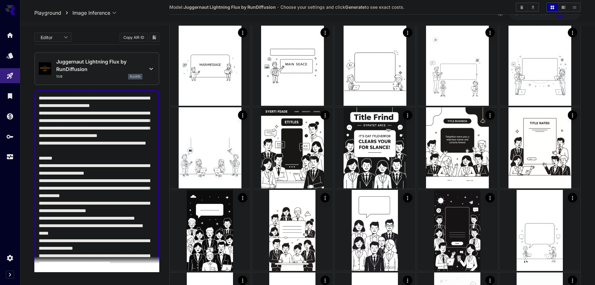
scroll to position [208, 0]
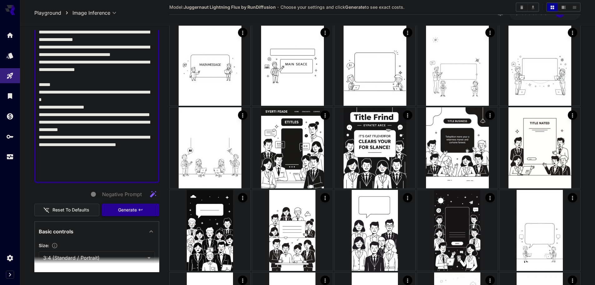
click at [136, 214] on button "Generate" at bounding box center [130, 209] width 57 height 13
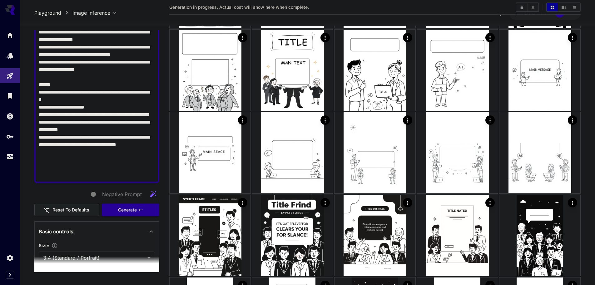
scroll to position [0, 0]
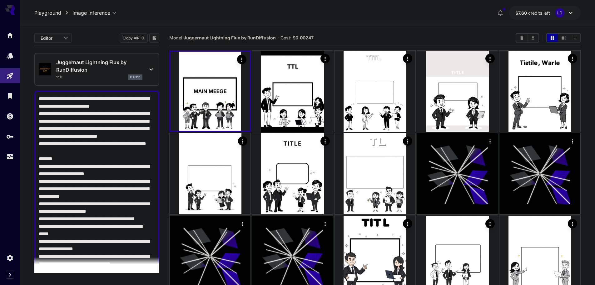
scroll to position [208, 0]
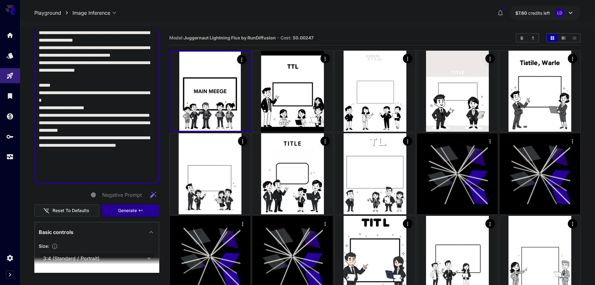
click at [40, 133] on textarea "Negative Prompt" at bounding box center [95, 33] width 112 height 292
paste textarea "**********"
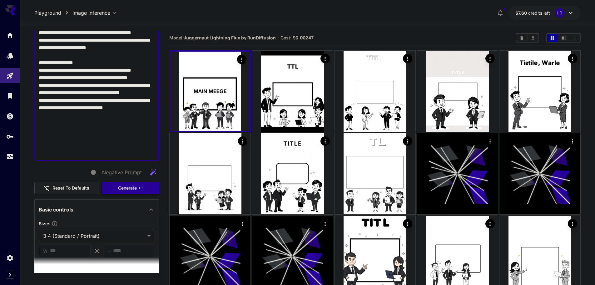
click at [145, 190] on button "Generate" at bounding box center [130, 188] width 57 height 13
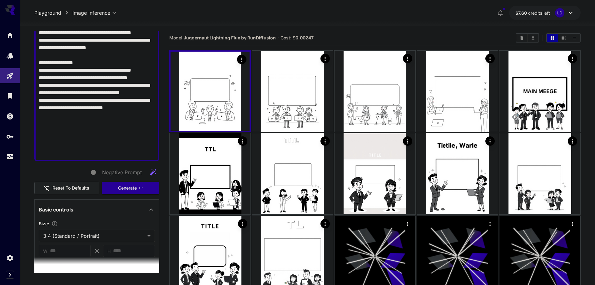
click at [38, 95] on div at bounding box center [96, 21] width 125 height 279
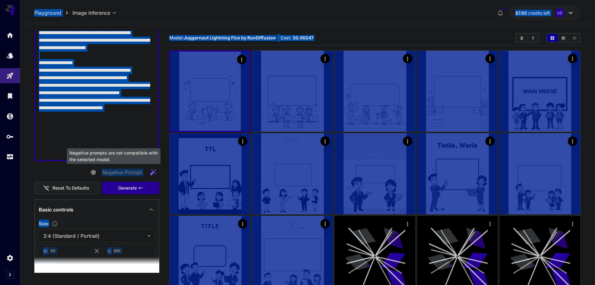
click at [124, 133] on textarea "Negative Prompt" at bounding box center [95, 22] width 112 height 270
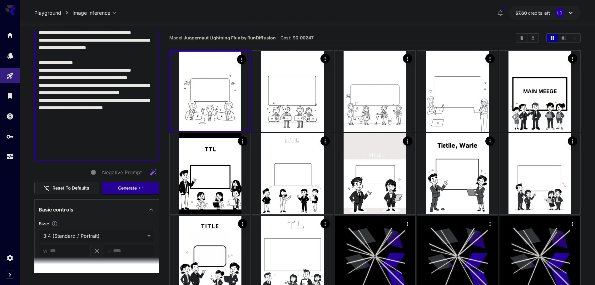
paste textarea "**********"
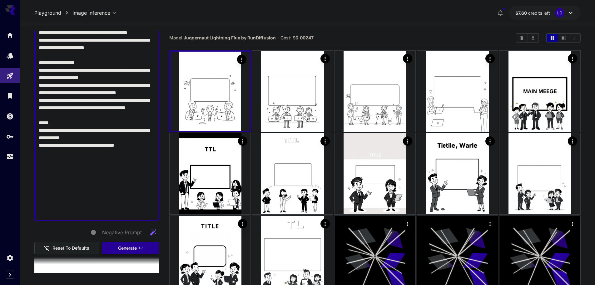
type textarea "**********"
click at [138, 248] on icon "button" at bounding box center [140, 247] width 5 height 5
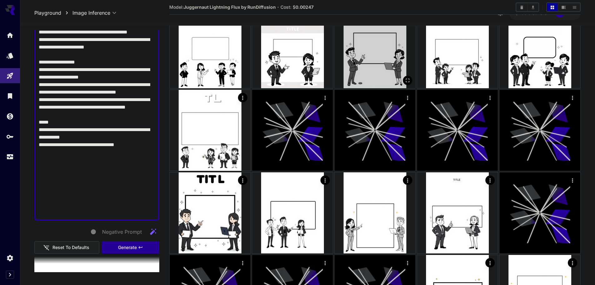
click at [140, 250] on button "Generate" at bounding box center [130, 247] width 57 height 13
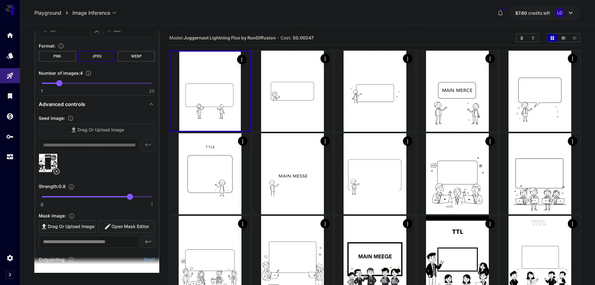
scroll to position [521, 0]
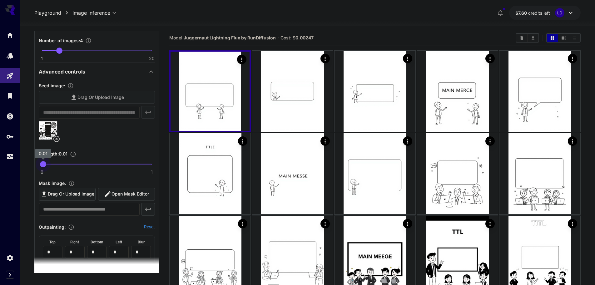
drag, startPoint x: 102, startPoint y: 165, endPoint x: 57, endPoint y: 172, distance: 45.7
click at [57, 172] on div "0 1 0.01" at bounding box center [97, 166] width 116 height 15
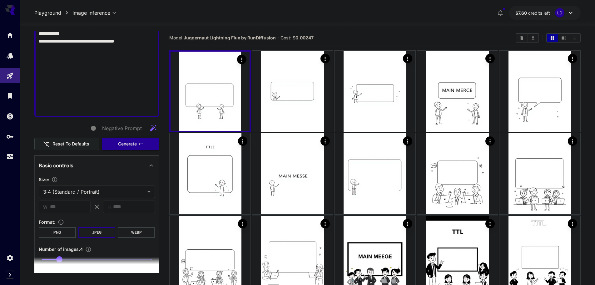
click at [138, 142] on icon "button" at bounding box center [140, 143] width 5 height 5
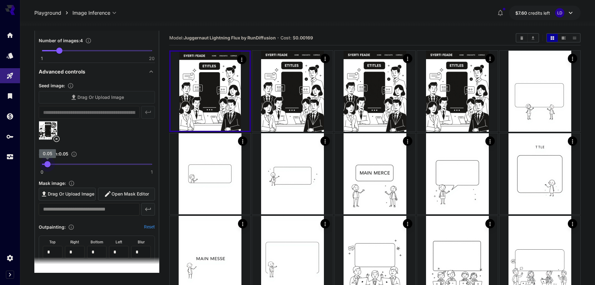
drag, startPoint x: 57, startPoint y: 165, endPoint x: 47, endPoint y: 166, distance: 10.4
click at [47, 166] on span "0.05" at bounding box center [47, 164] width 6 height 6
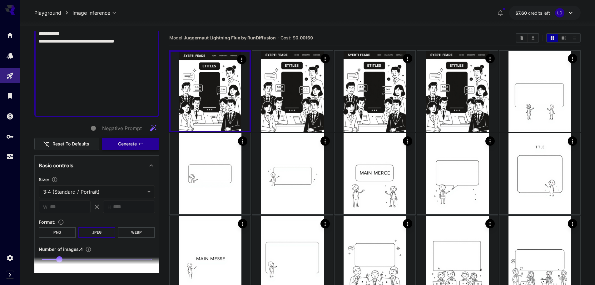
click at [141, 141] on button "Generate" at bounding box center [130, 143] width 57 height 13
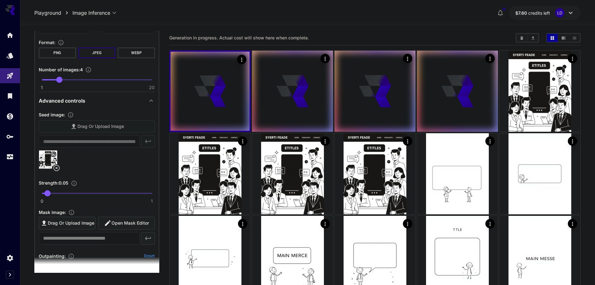
scroll to position [521, 0]
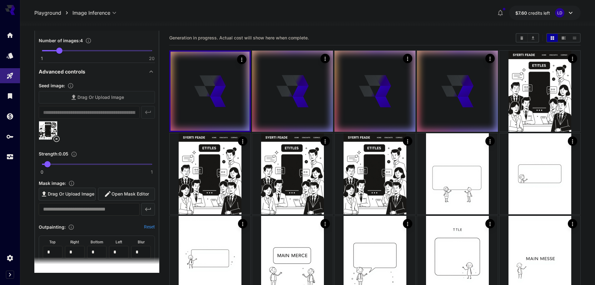
click at [144, 164] on span at bounding box center [97, 163] width 110 height 1
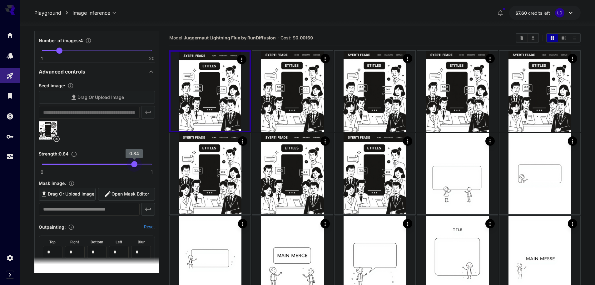
drag, startPoint x: 144, startPoint y: 165, endPoint x: 130, endPoint y: 167, distance: 14.2
click at [131, 167] on span "0.84" at bounding box center [134, 164] width 6 height 6
drag, startPoint x: 130, startPoint y: 167, endPoint x: 137, endPoint y: 166, distance: 6.6
click at [138, 166] on span "0.9" at bounding box center [141, 164] width 6 height 6
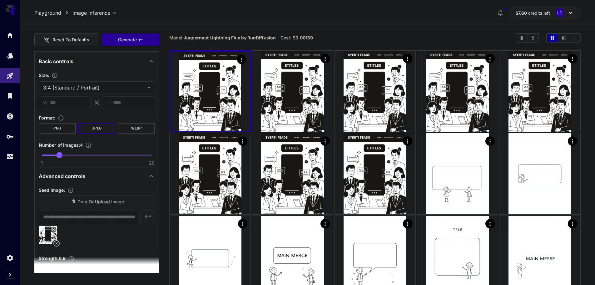
click at [132, 41] on span "Generate" at bounding box center [127, 40] width 19 height 8
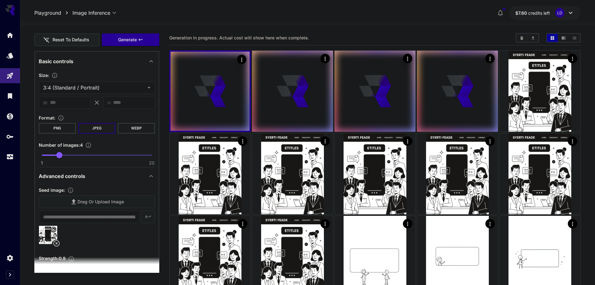
scroll to position [521, 0]
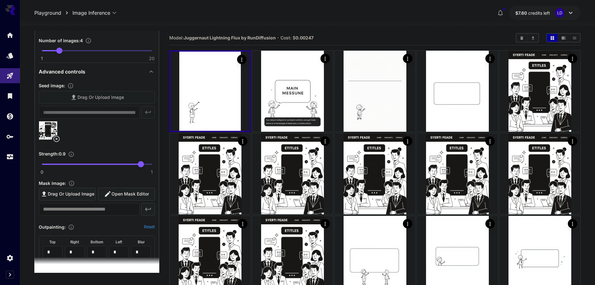
click at [84, 163] on span at bounding box center [91, 163] width 99 height 1
type input "***"
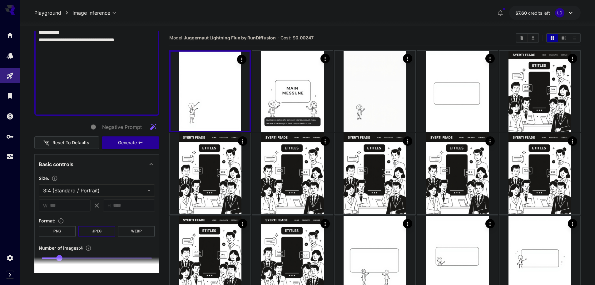
scroll to position [312, 0]
click at [131, 150] on button "Generate" at bounding box center [130, 143] width 57 height 13
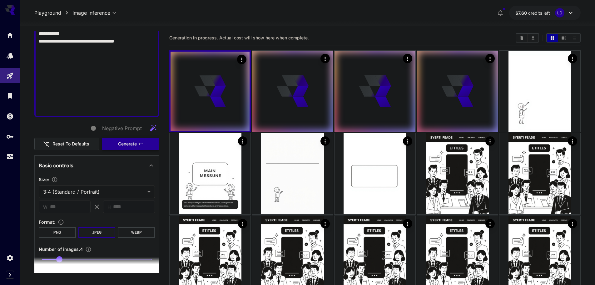
scroll to position [416, 0]
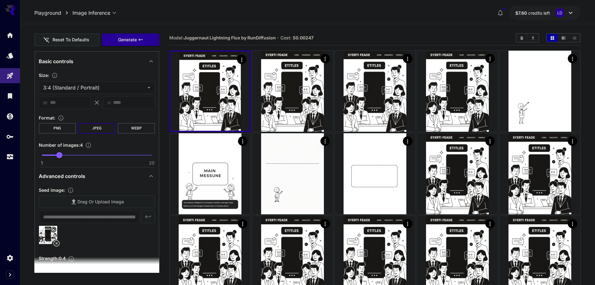
click at [89, 157] on span "1 20 4" at bounding box center [97, 154] width 110 height 9
click at [47, 155] on span at bounding box center [65, 154] width 46 height 1
click at [51, 157] on span "2" at bounding box center [48, 155] width 6 height 6
type input "*"
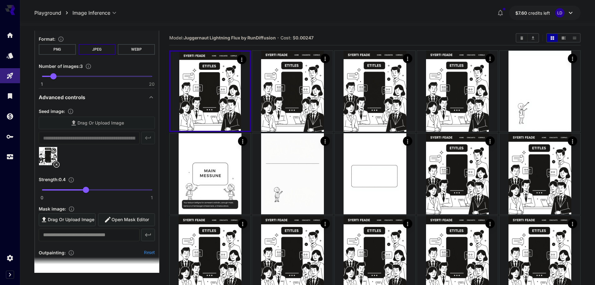
scroll to position [521, 0]
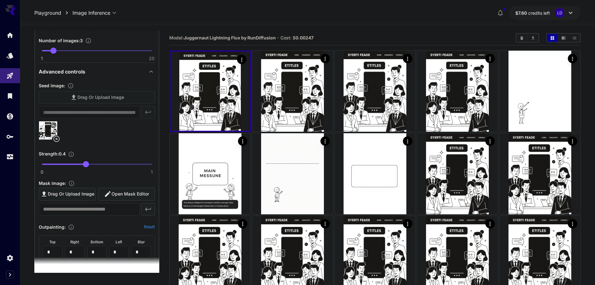
click at [100, 164] on span at bounding box center [97, 163] width 110 height 1
click at [104, 166] on span "0.55" at bounding box center [102, 164] width 6 height 6
type input "****"
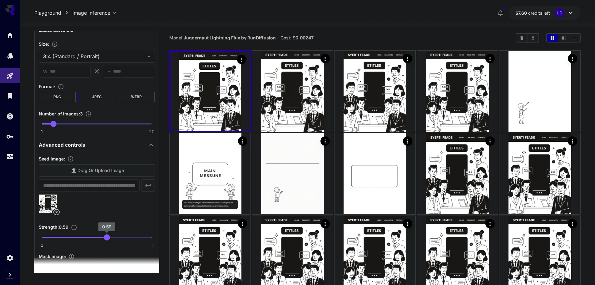
scroll to position [416, 0]
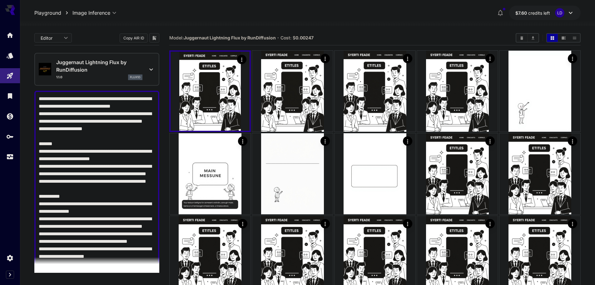
drag, startPoint x: 0, startPoint y: 0, endPoint x: 119, endPoint y: 37, distance: 124.9
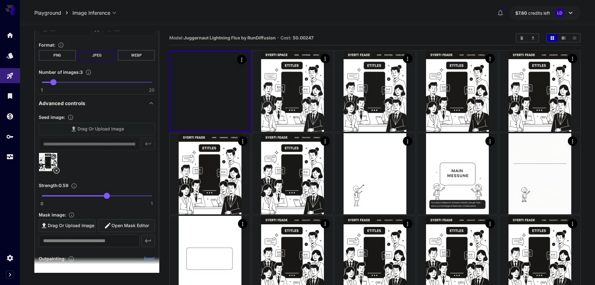
scroll to position [521, 0]
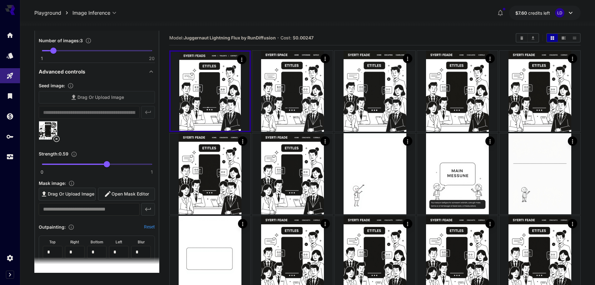
click at [117, 163] on span at bounding box center [97, 163] width 110 height 1
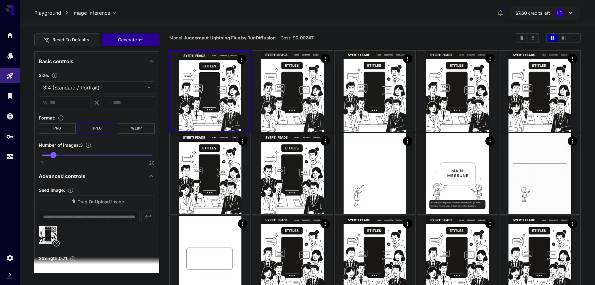
click at [114, 32] on div "Negative Prompt Reset to defaults Generate" at bounding box center [96, 32] width 125 height 28
click at [118, 39] on span "Generate" at bounding box center [127, 40] width 19 height 8
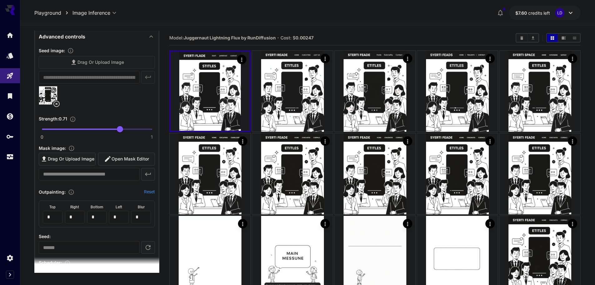
scroll to position [521, 0]
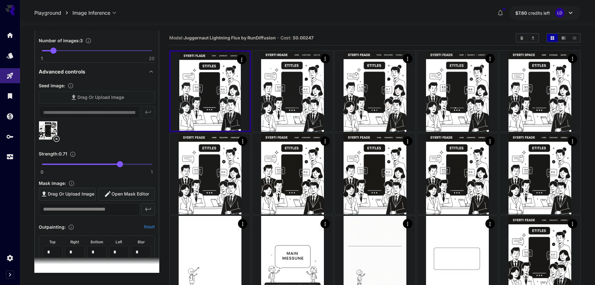
click at [126, 164] on span "0 1 0.71" at bounding box center [97, 163] width 110 height 9
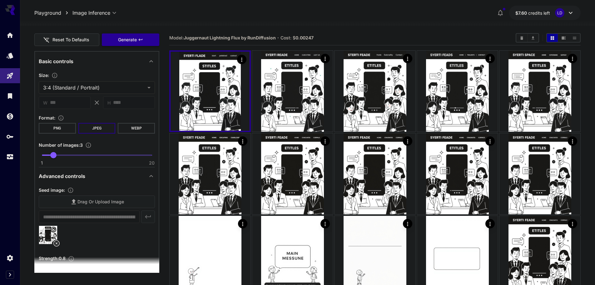
click at [121, 36] on span "Generate" at bounding box center [127, 40] width 19 height 8
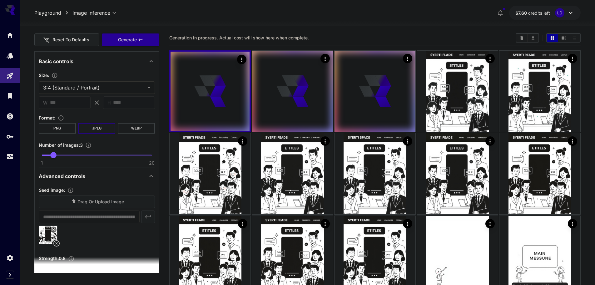
scroll to position [521, 0]
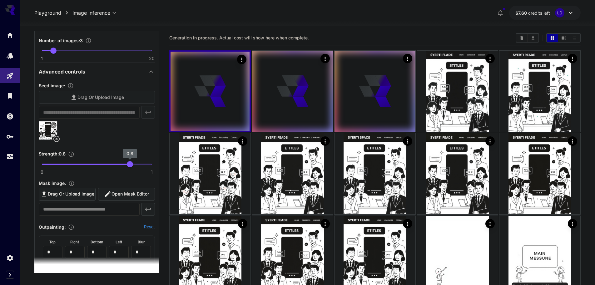
click at [131, 163] on span "0.8" at bounding box center [130, 164] width 6 height 6
type input "****"
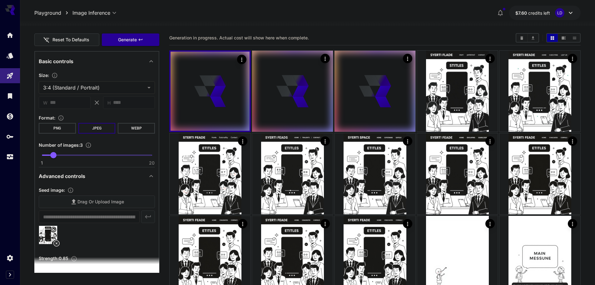
click at [123, 42] on span "Generate" at bounding box center [127, 40] width 19 height 8
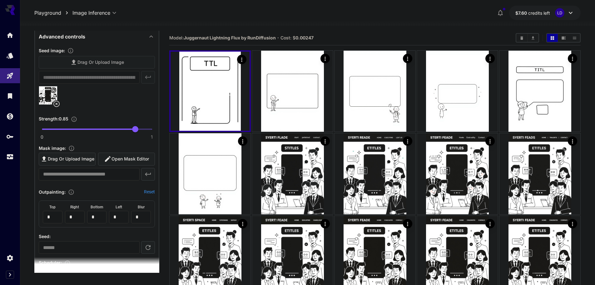
scroll to position [521, 0]
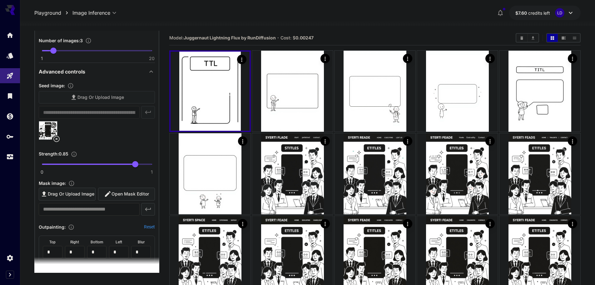
click at [58, 141] on icon at bounding box center [56, 138] width 7 height 7
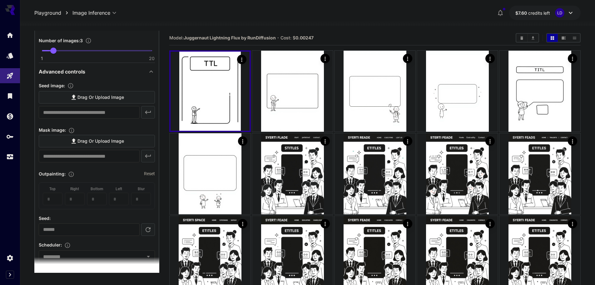
scroll to position [312, 0]
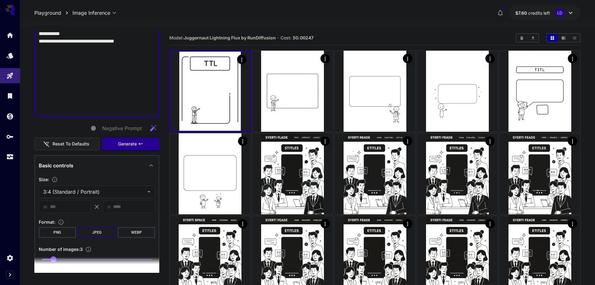
click at [138, 143] on icon "button" at bounding box center [140, 143] width 5 height 5
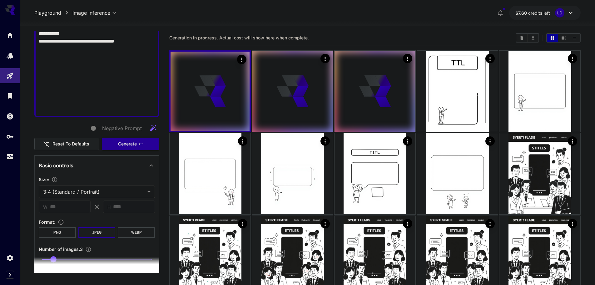
scroll to position [416, 0]
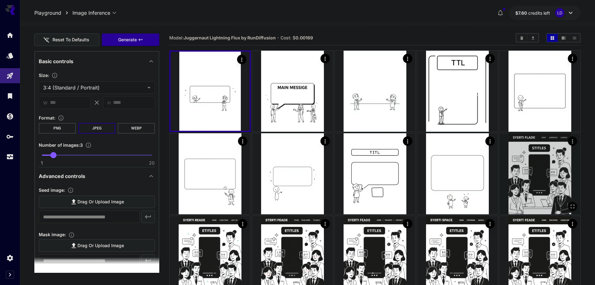
click at [574, 183] on img at bounding box center [540, 173] width 81 height 81
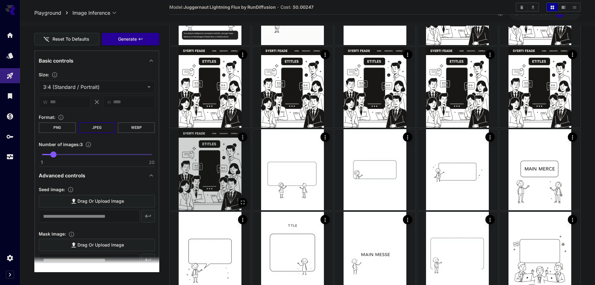
click at [230, 165] on img at bounding box center [210, 169] width 81 height 81
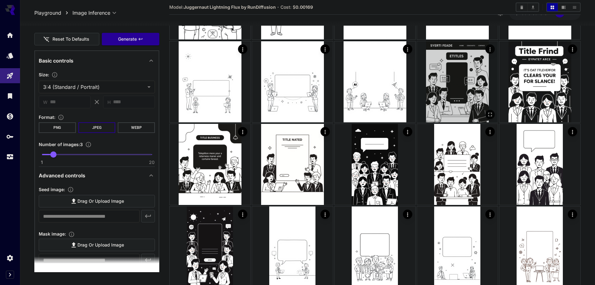
scroll to position [1354, 0]
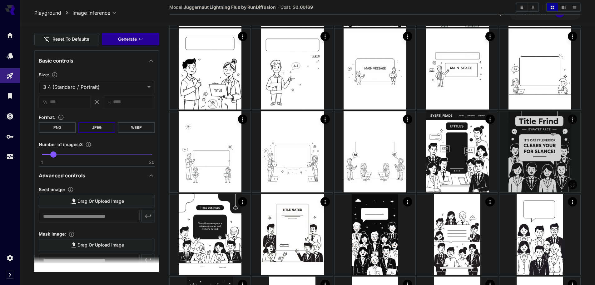
scroll to position [1250, 0]
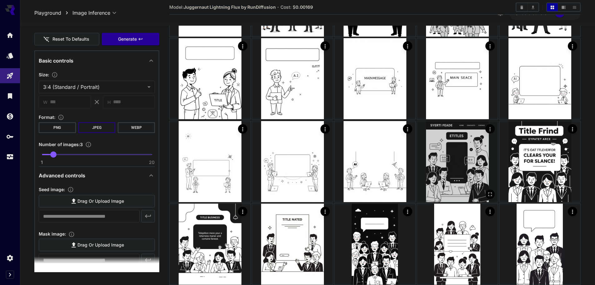
click at [456, 159] on img at bounding box center [457, 161] width 81 height 81
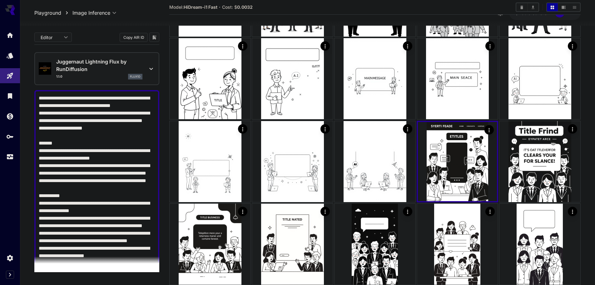
scroll to position [416, 0]
